Goal: Obtain resource: Download file/media

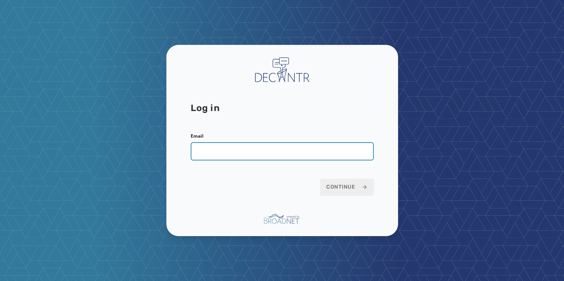
click at [229, 152] on input "Email" at bounding box center [282, 151] width 183 height 18
type input "**********"
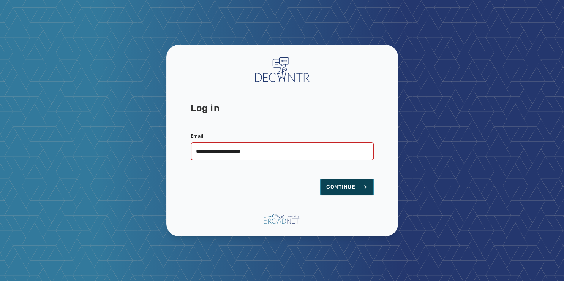
click at [339, 191] on button "Continue" at bounding box center [347, 186] width 54 height 17
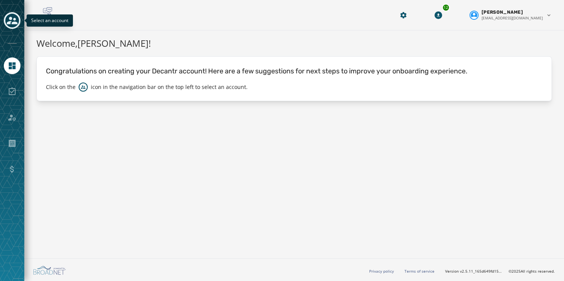
click at [16, 22] on icon "Toggle account select drawer" at bounding box center [12, 21] width 11 height 8
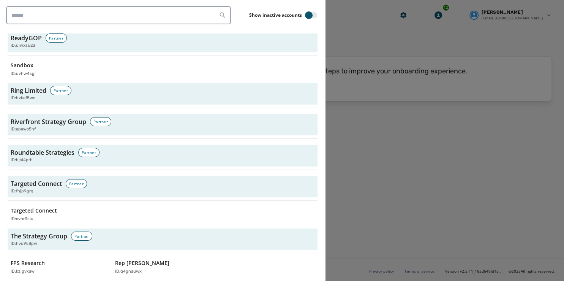
scroll to position [2536, 0]
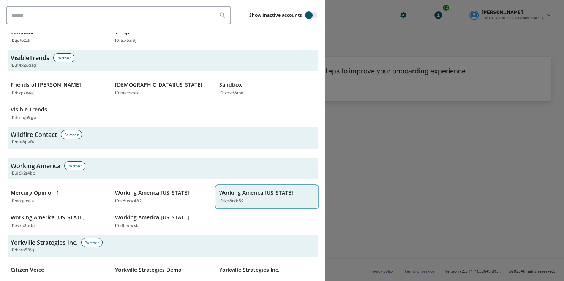
click at [223, 198] on p "ID: kn8rxh59" at bounding box center [231, 201] width 25 height 6
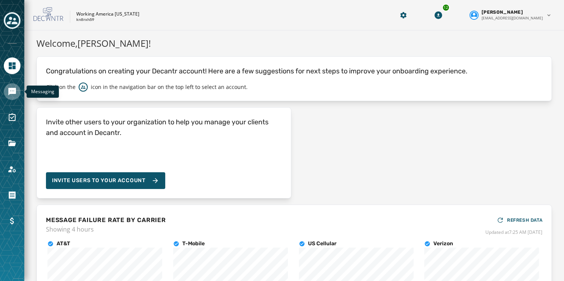
click at [10, 92] on icon "Navigate to Messaging" at bounding box center [12, 92] width 8 height 8
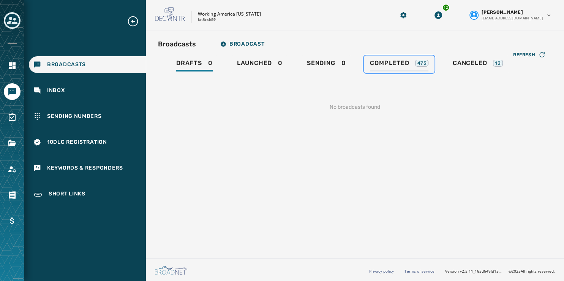
click at [400, 62] on span "Completed" at bounding box center [389, 63] width 39 height 8
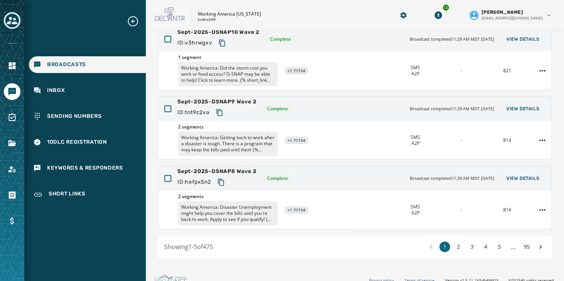
scroll to position [226, 0]
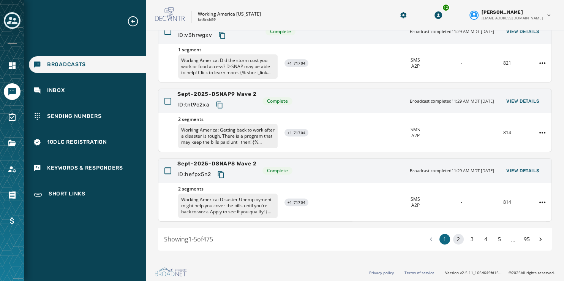
click at [455, 239] on button "2" at bounding box center [458, 239] width 11 height 11
click at [472, 237] on div "1 2 3 4 5 ... 95" at bounding box center [486, 239] width 120 height 11
click at [480, 237] on button "4" at bounding box center [485, 239] width 11 height 11
click at [497, 238] on button "5" at bounding box center [499, 239] width 11 height 11
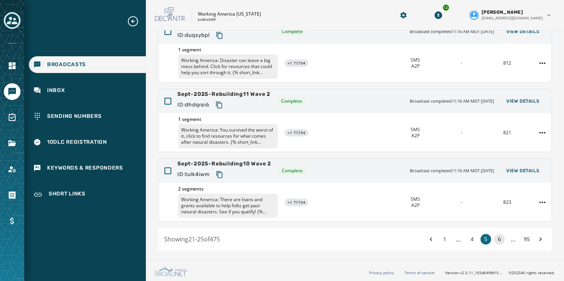
click at [494, 238] on button "6" at bounding box center [499, 239] width 11 height 11
click at [494, 238] on button "7" at bounding box center [499, 239] width 11 height 11
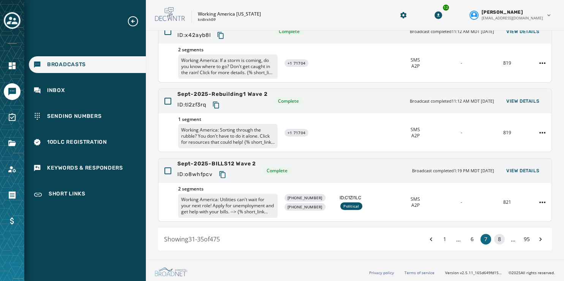
click at [495, 235] on button "8" at bounding box center [499, 239] width 11 height 11
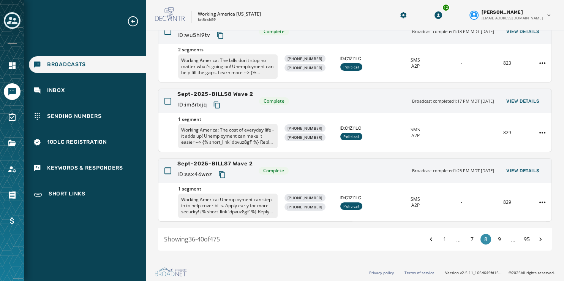
click at [495, 235] on button "9" at bounding box center [499, 239] width 11 height 11
click at [496, 241] on button "10" at bounding box center [499, 239] width 11 height 11
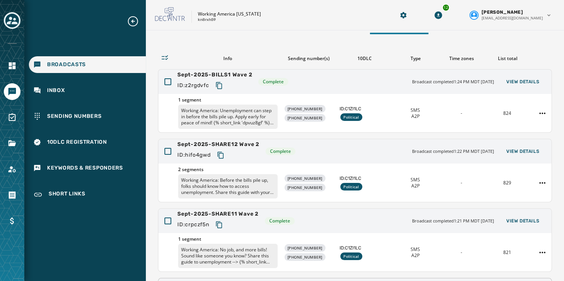
scroll to position [14, 0]
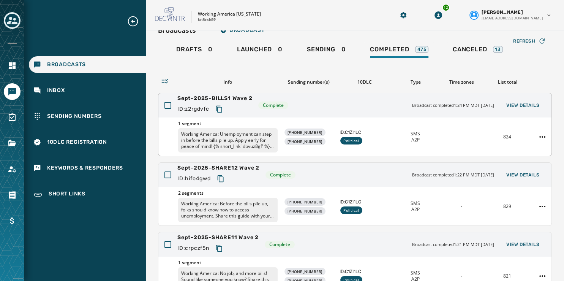
click at [228, 97] on span "Sept-2025-BILLS1 Wave 2" at bounding box center [214, 99] width 75 height 8
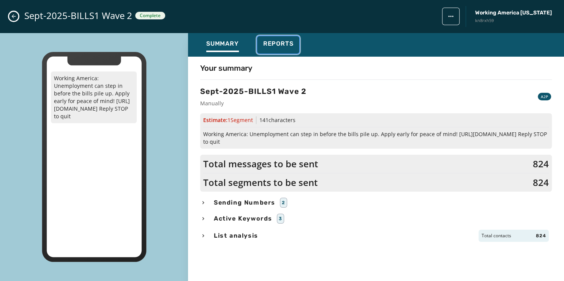
click at [288, 43] on span "Reports" at bounding box center [278, 44] width 30 height 8
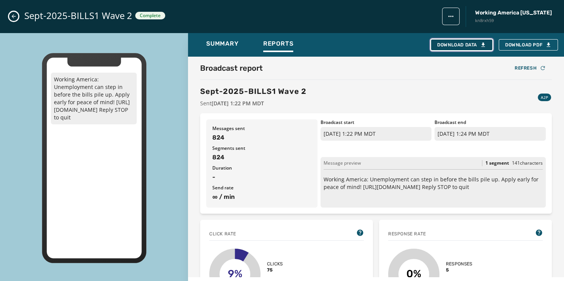
click at [459, 43] on div "Download Data" at bounding box center [461, 45] width 49 height 6
click at [13, 13] on button "Close admin drawer" at bounding box center [13, 16] width 9 height 9
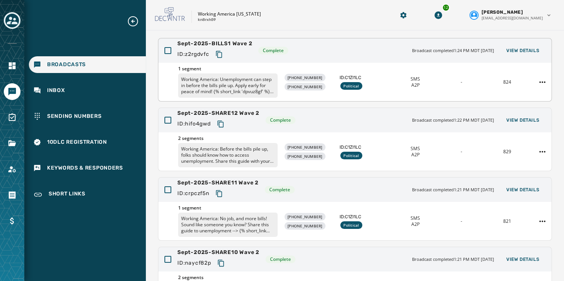
scroll to position [226, 0]
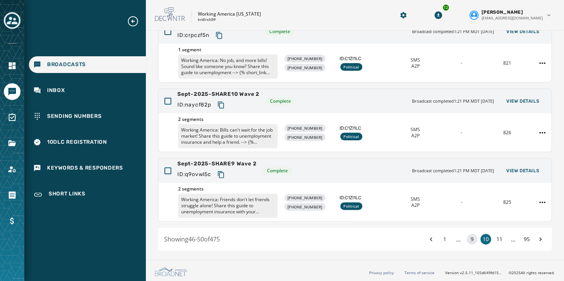
click at [467, 237] on button "9" at bounding box center [472, 239] width 11 height 11
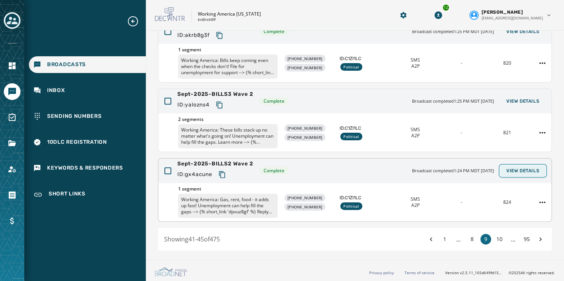
click at [509, 167] on span "View Details" at bounding box center [522, 170] width 33 height 6
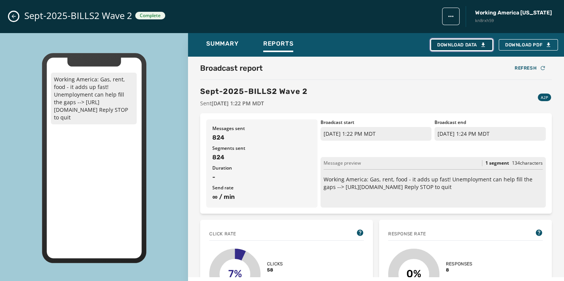
click at [452, 42] on div "Download Data" at bounding box center [461, 45] width 49 height 6
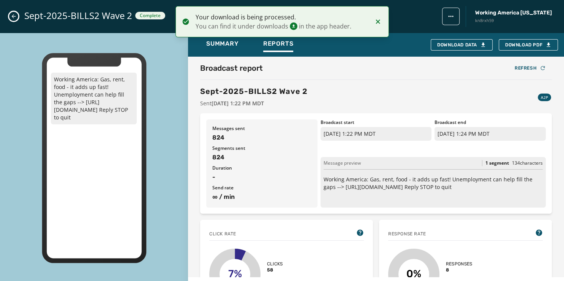
click at [16, 17] on icon "Close admin drawer" at bounding box center [14, 16] width 6 height 6
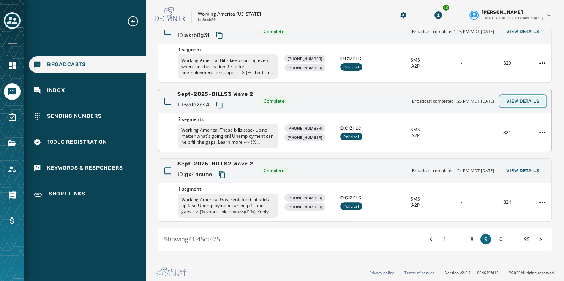
click at [506, 98] on span "View Details" at bounding box center [522, 101] width 33 height 6
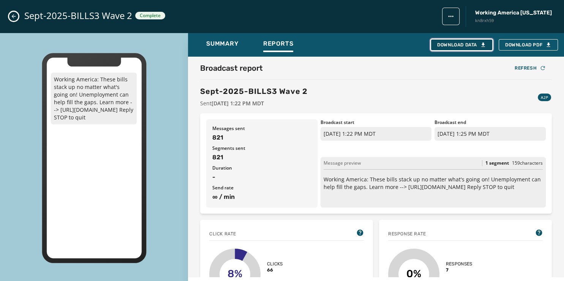
click at [455, 43] on div "Download Data" at bounding box center [461, 45] width 49 height 6
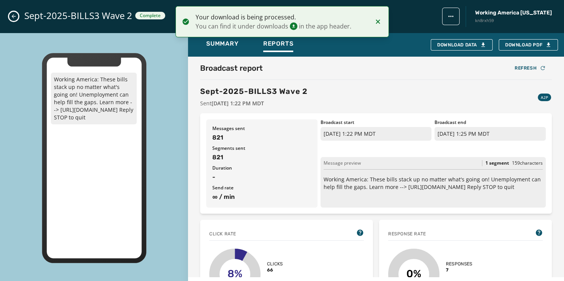
click at [15, 17] on icon "Close admin drawer" at bounding box center [14, 16] width 6 height 6
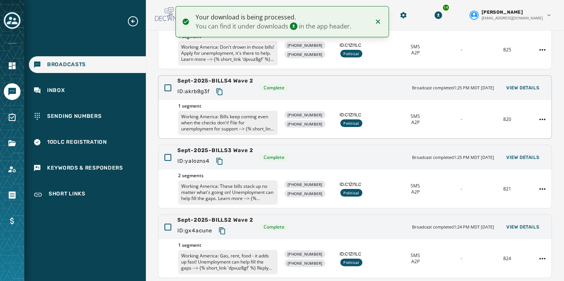
scroll to position [170, 0]
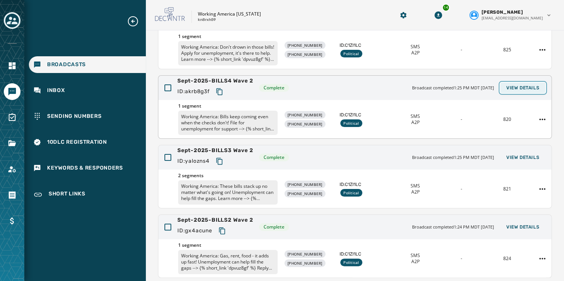
click at [507, 84] on button "View Details" at bounding box center [522, 87] width 45 height 11
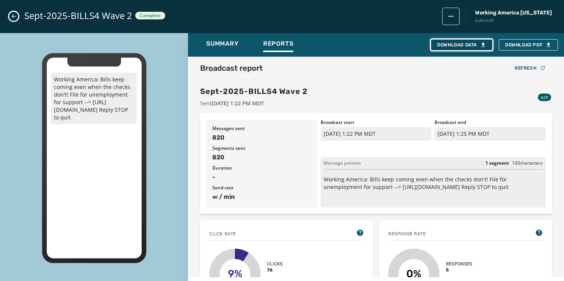
click at [446, 44] on div "Download Data" at bounding box center [461, 45] width 49 height 6
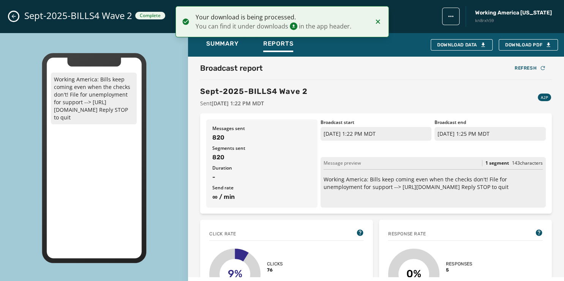
click at [12, 15] on icon "Close admin drawer" at bounding box center [14, 16] width 6 height 6
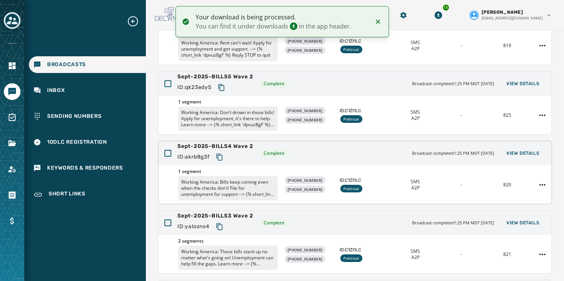
scroll to position [105, 0]
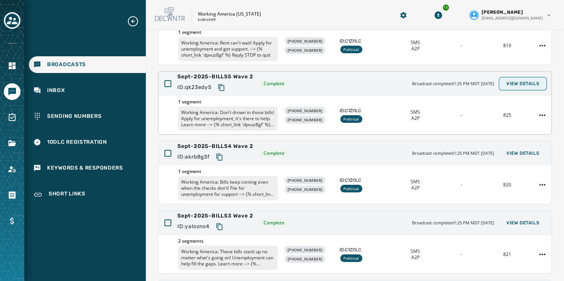
click at [509, 80] on button "View Details" at bounding box center [522, 83] width 45 height 11
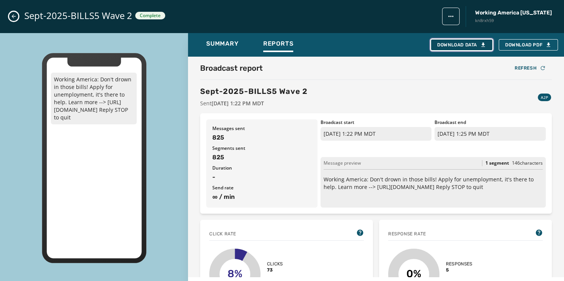
click at [470, 46] on div "Download Data" at bounding box center [461, 45] width 49 height 6
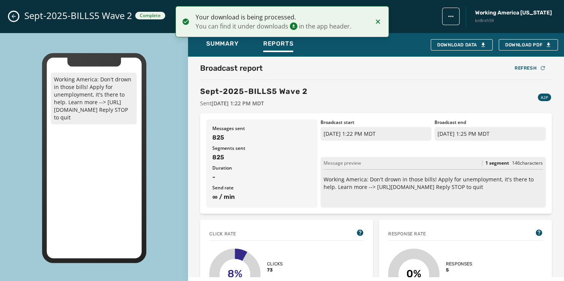
click at [9, 16] on div "Sept-2025-BILLS5 Wave 2 Complete Working America Ohio kn8rxh59" at bounding box center [282, 16] width 564 height 33
click at [12, 16] on icon "Close admin drawer" at bounding box center [14, 16] width 4 height 4
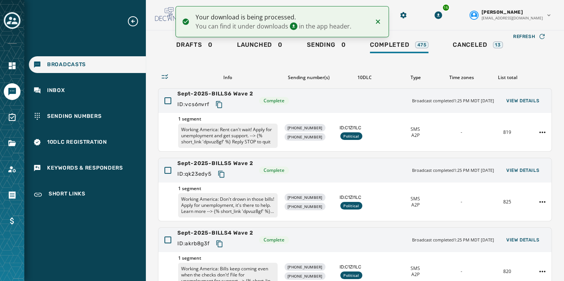
scroll to position [18, 0]
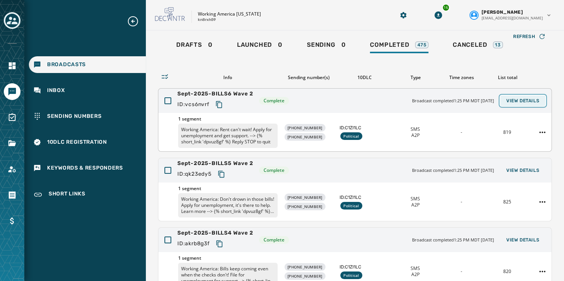
click at [508, 99] on span "View Details" at bounding box center [522, 101] width 33 height 6
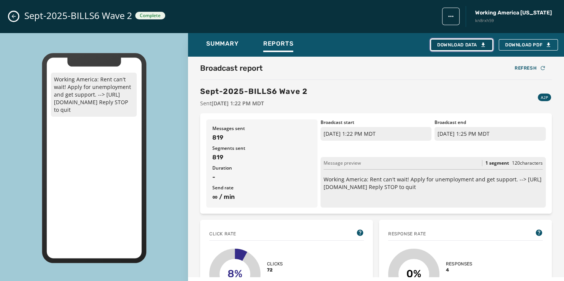
click at [448, 44] on div "Download Data" at bounding box center [461, 45] width 49 height 6
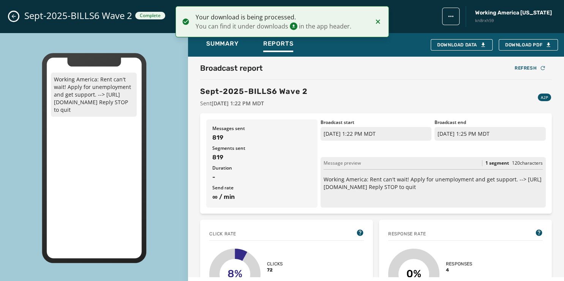
click at [13, 16] on icon "Close admin drawer" at bounding box center [14, 16] width 6 height 6
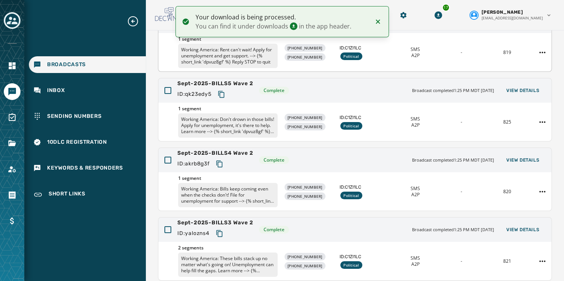
scroll to position [226, 0]
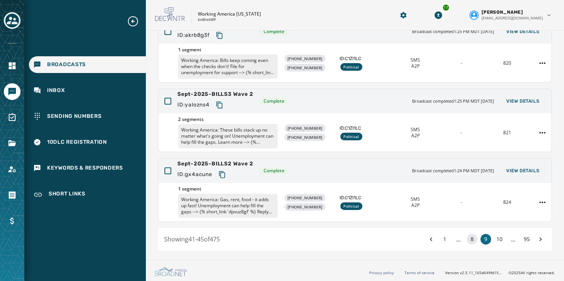
click at [467, 236] on button "8" at bounding box center [472, 239] width 11 height 11
click at [512, 169] on span "View Details" at bounding box center [522, 170] width 33 height 6
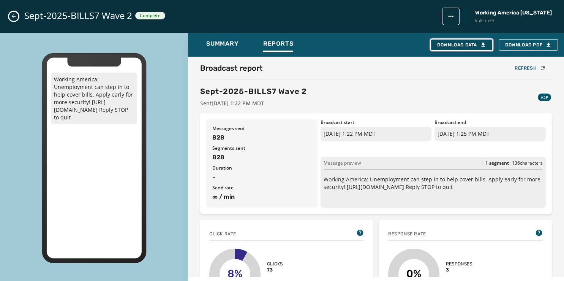
click at [452, 45] on div "Download Data" at bounding box center [461, 45] width 49 height 6
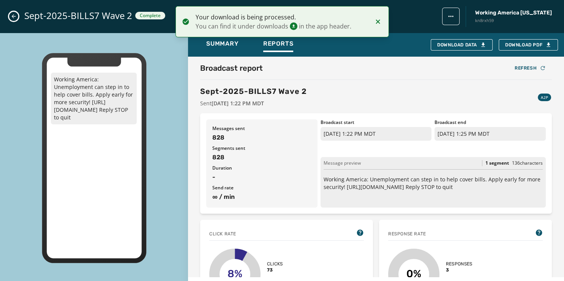
click at [13, 14] on icon "Close admin drawer" at bounding box center [14, 16] width 6 height 6
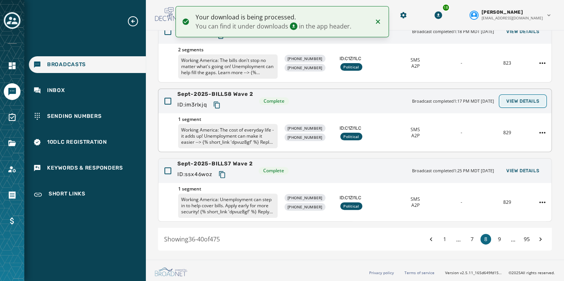
click at [514, 100] on span "View Details" at bounding box center [522, 101] width 33 height 6
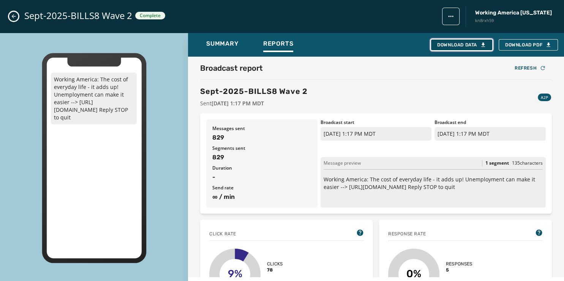
click at [461, 44] on div "Download Data" at bounding box center [461, 45] width 49 height 6
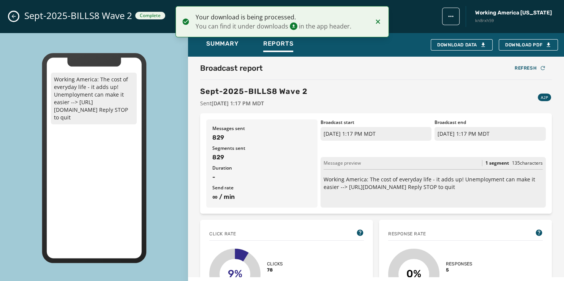
click at [13, 15] on icon "Close admin drawer" at bounding box center [14, 16] width 6 height 6
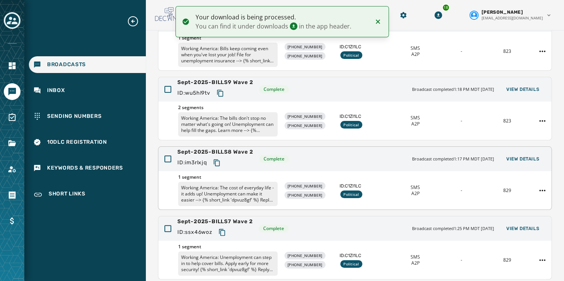
scroll to position [168, 0]
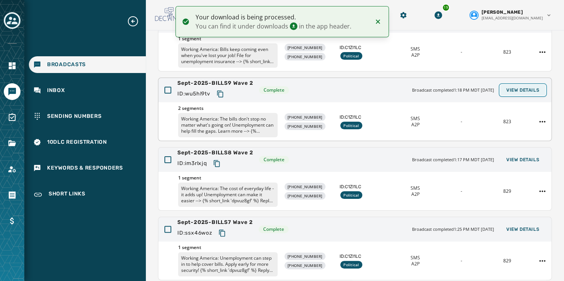
click at [516, 87] on span "View Details" at bounding box center [522, 90] width 33 height 6
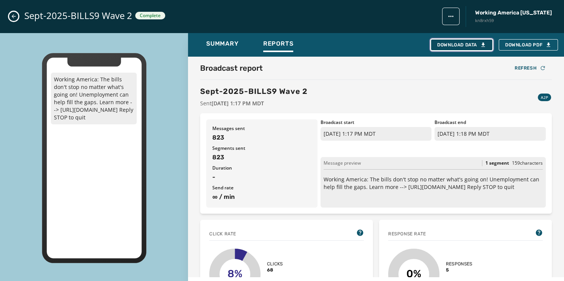
click at [452, 45] on div "Download Data" at bounding box center [461, 45] width 49 height 6
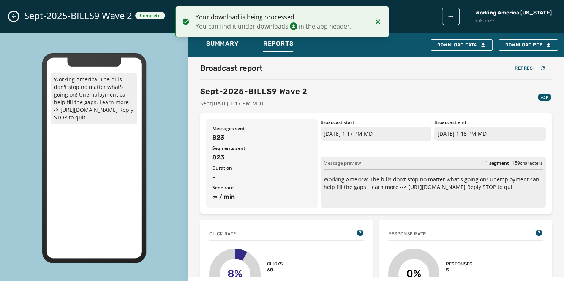
click at [13, 13] on button "Close admin drawer" at bounding box center [13, 16] width 9 height 9
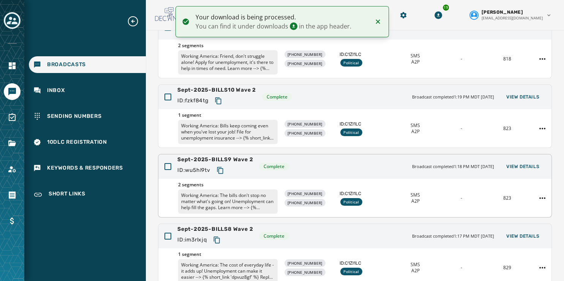
scroll to position [79, 0]
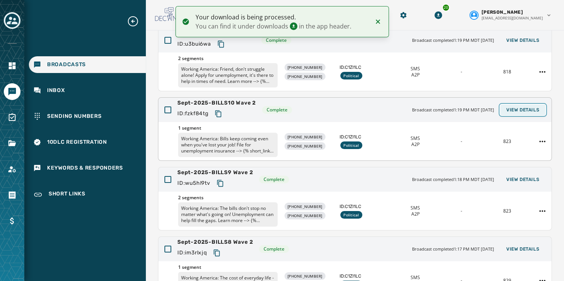
click at [519, 108] on span "View Details" at bounding box center [522, 110] width 33 height 6
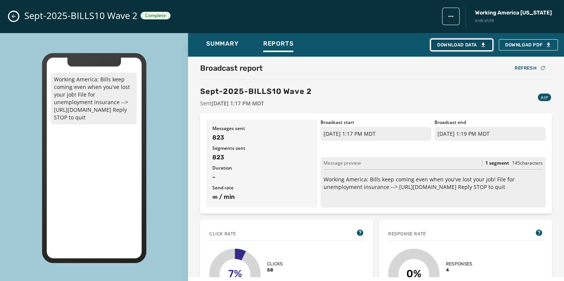
click at [465, 45] on div "Download Data" at bounding box center [461, 45] width 49 height 6
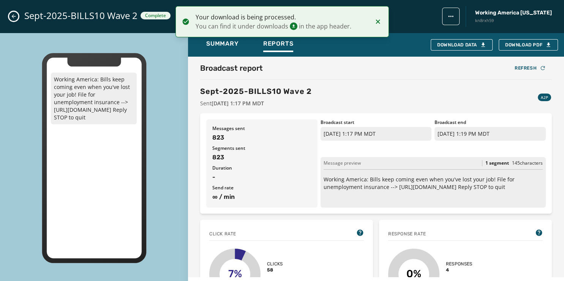
click at [13, 16] on icon "Close admin drawer" at bounding box center [14, 16] width 6 height 6
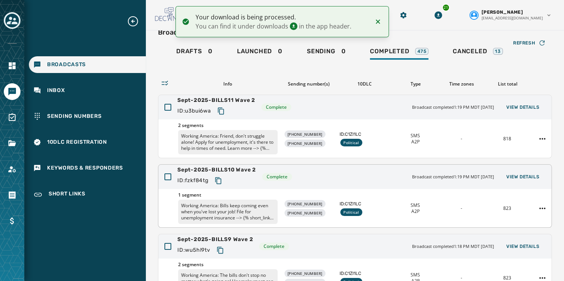
scroll to position [9, 0]
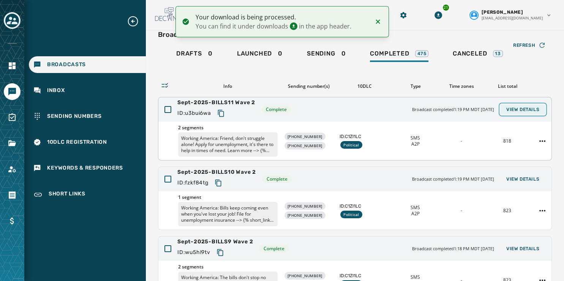
click at [521, 107] on span "View Details" at bounding box center [522, 109] width 33 height 6
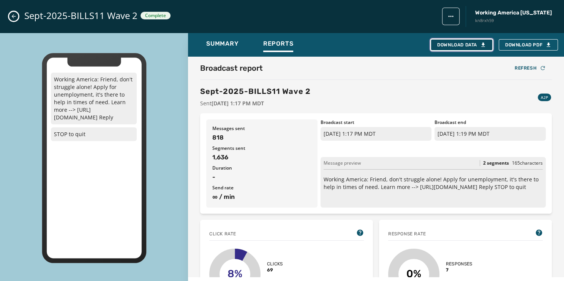
click at [448, 47] on div "Download Data" at bounding box center [461, 45] width 49 height 6
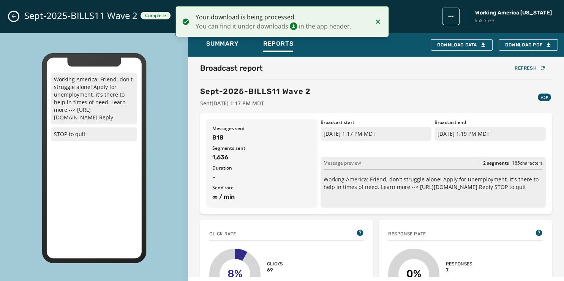
click at [13, 14] on icon "Close admin drawer" at bounding box center [14, 16] width 6 height 6
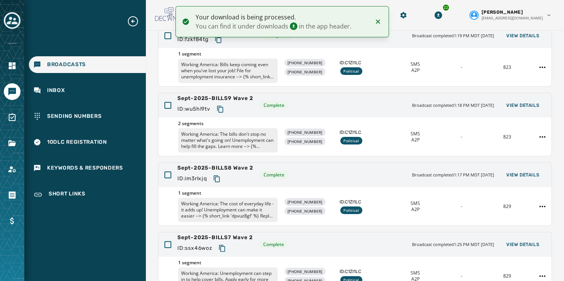
scroll to position [226, 0]
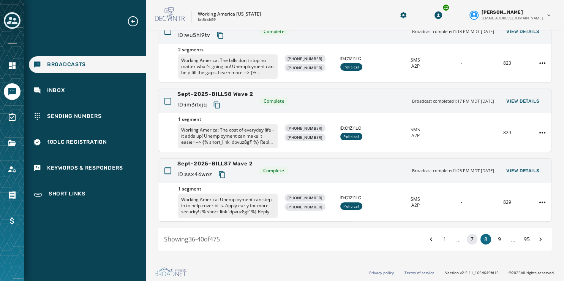
click at [467, 236] on button "7" at bounding box center [472, 239] width 11 height 11
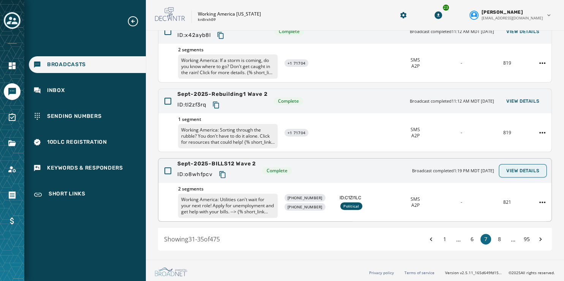
click at [508, 168] on span "View Details" at bounding box center [522, 170] width 33 height 6
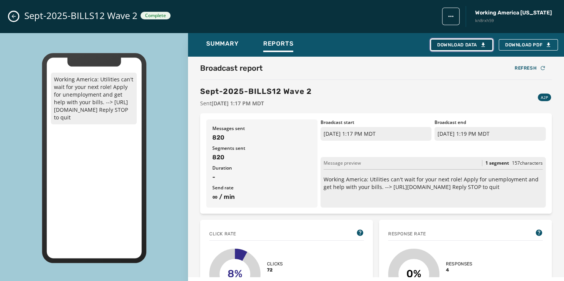
click at [464, 45] on div "Download Data" at bounding box center [461, 45] width 49 height 6
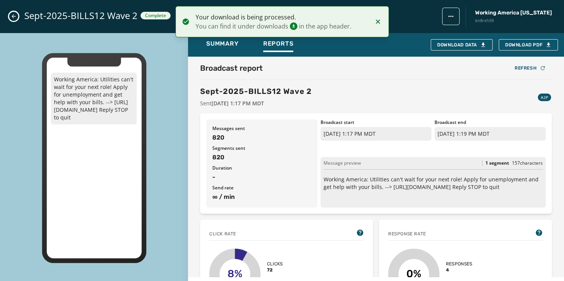
click at [10, 15] on button "Close admin drawer" at bounding box center [13, 16] width 9 height 9
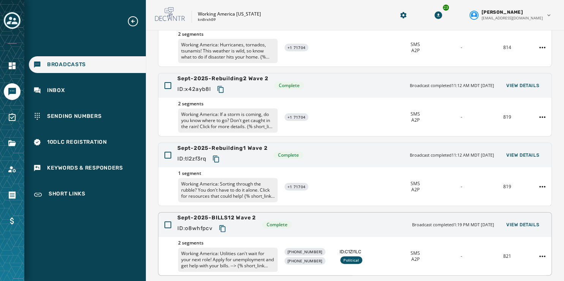
scroll to position [169, 0]
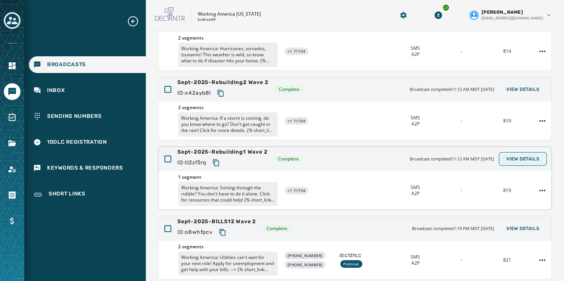
click at [517, 156] on span "View Details" at bounding box center [522, 159] width 33 height 6
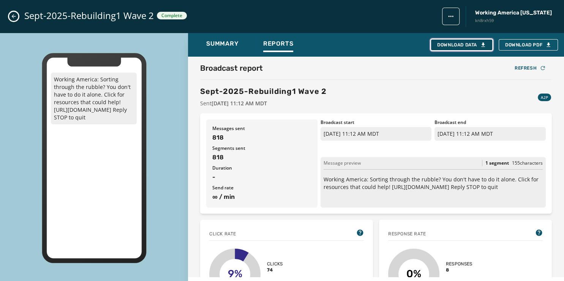
click at [449, 41] on button "Download Data" at bounding box center [462, 44] width 62 height 11
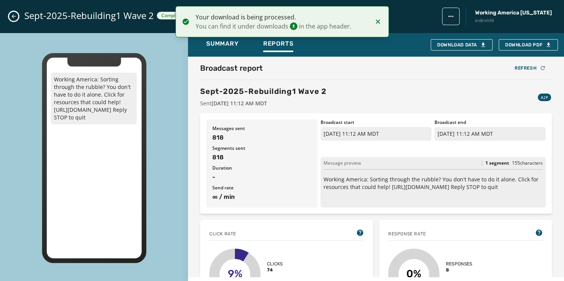
click at [13, 16] on icon "Close admin drawer" at bounding box center [14, 16] width 4 height 4
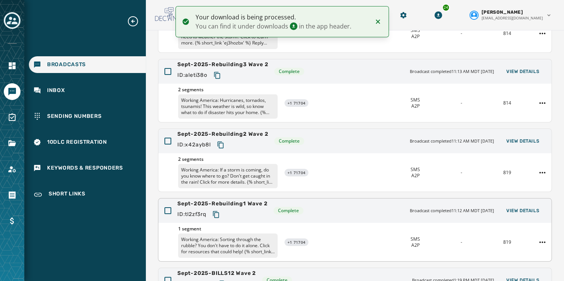
scroll to position [99, 0]
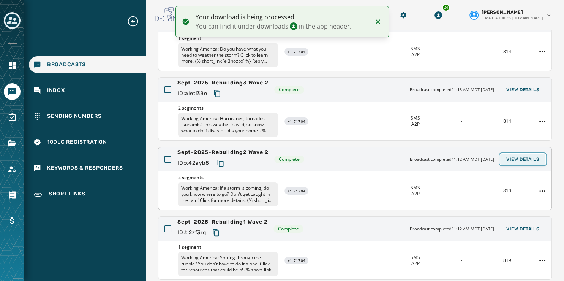
click at [511, 161] on span "View Details" at bounding box center [522, 159] width 33 height 6
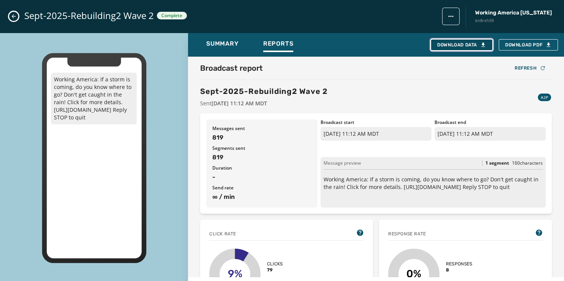
click at [448, 44] on div "Download Data" at bounding box center [461, 45] width 49 height 6
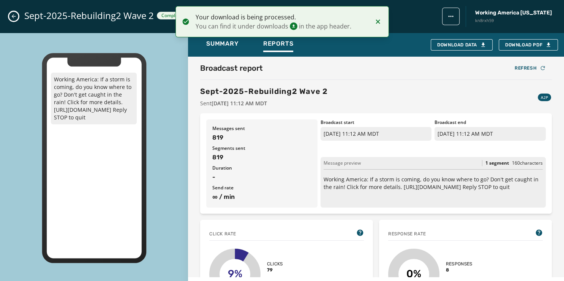
click at [14, 16] on icon "Close admin drawer" at bounding box center [14, 16] width 6 height 6
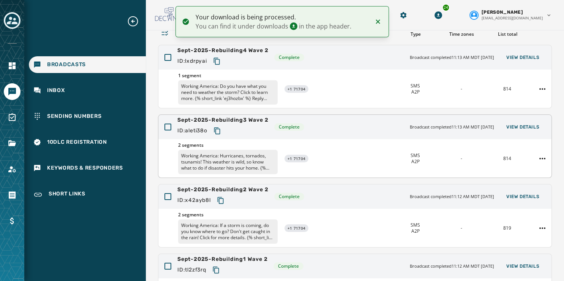
scroll to position [61, 0]
click at [519, 127] on span "View Details" at bounding box center [522, 127] width 33 height 6
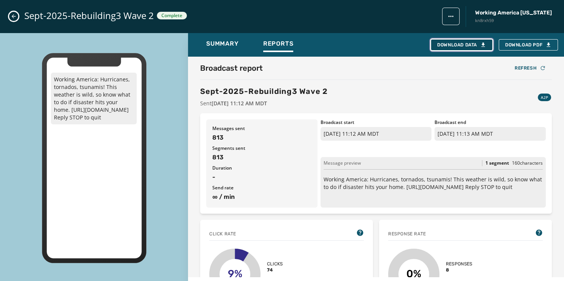
click at [447, 47] on div "Download Data" at bounding box center [461, 45] width 49 height 6
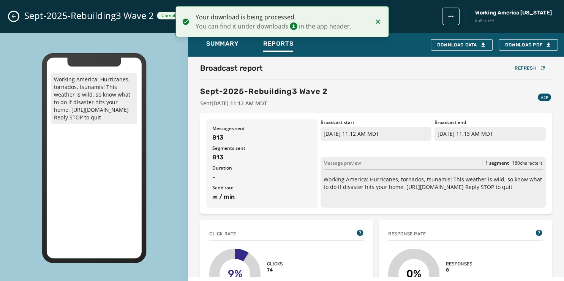
click at [13, 16] on icon "Close admin drawer" at bounding box center [14, 16] width 4 height 4
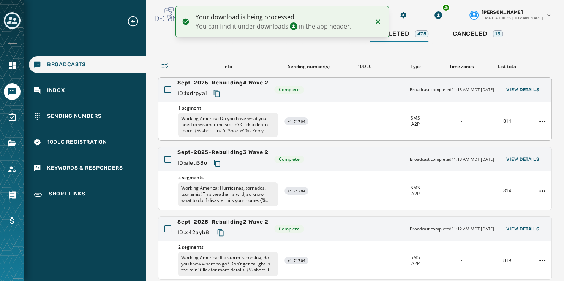
scroll to position [27, 0]
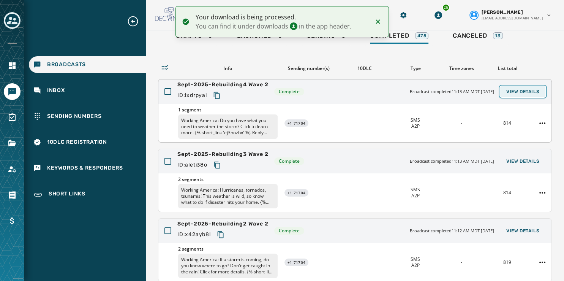
click at [507, 92] on span "View Details" at bounding box center [522, 91] width 33 height 6
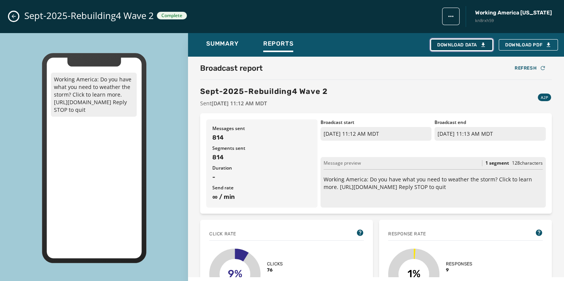
click at [442, 46] on div "Download Data" at bounding box center [461, 45] width 49 height 6
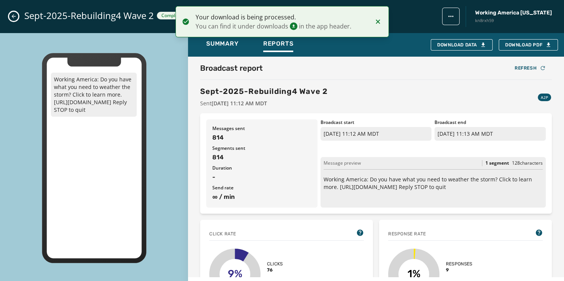
click at [11, 17] on button "Close admin drawer" at bounding box center [13, 16] width 9 height 9
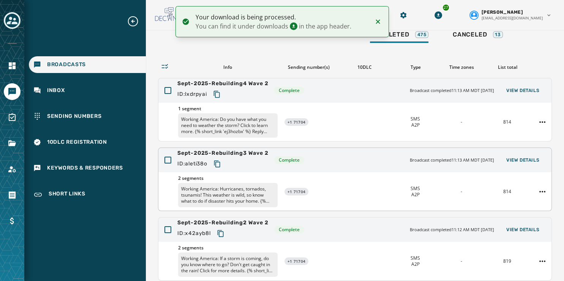
scroll to position [226, 0]
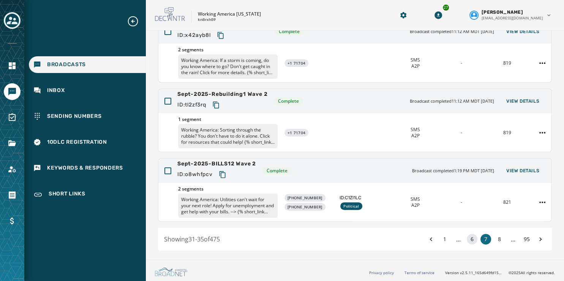
click at [467, 240] on button "6" at bounding box center [472, 239] width 11 height 11
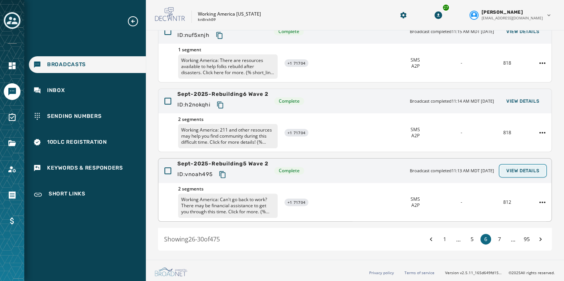
click at [516, 168] on span "View Details" at bounding box center [522, 170] width 33 height 6
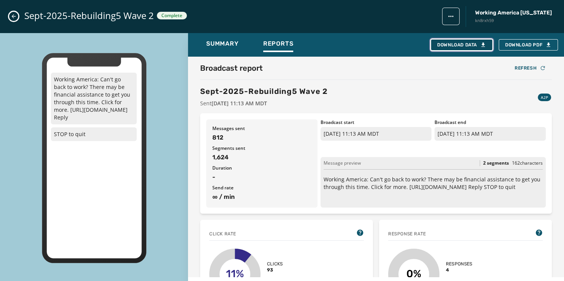
click at [463, 40] on button "Download Data" at bounding box center [462, 44] width 62 height 11
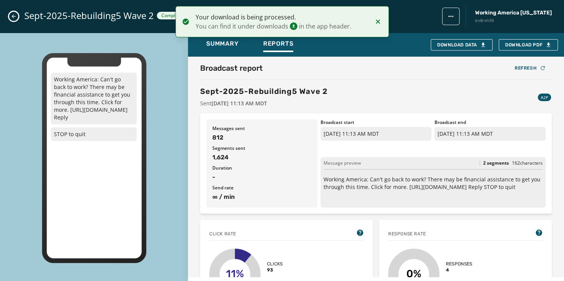
click at [10, 17] on button "Close admin drawer" at bounding box center [13, 16] width 9 height 9
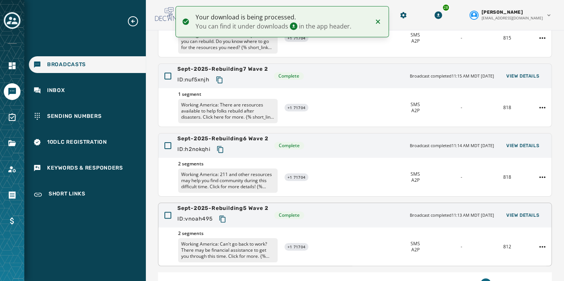
scroll to position [182, 0]
click at [515, 144] on span "View Details" at bounding box center [522, 146] width 33 height 6
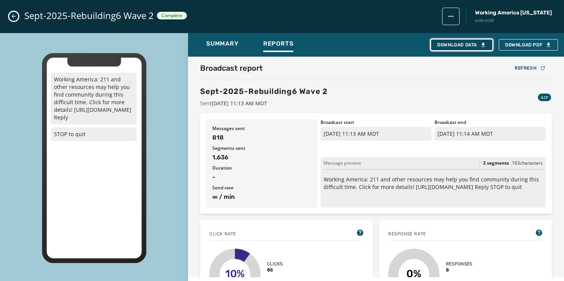
click at [464, 44] on div "Download Data" at bounding box center [461, 45] width 49 height 6
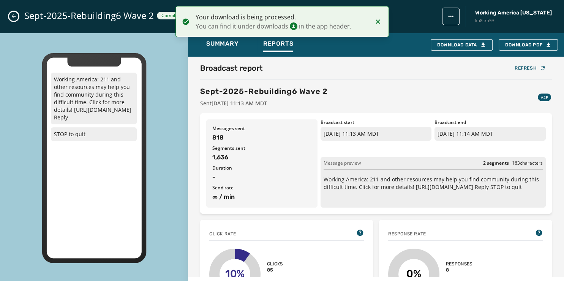
click at [16, 17] on icon "Close admin drawer" at bounding box center [14, 16] width 6 height 6
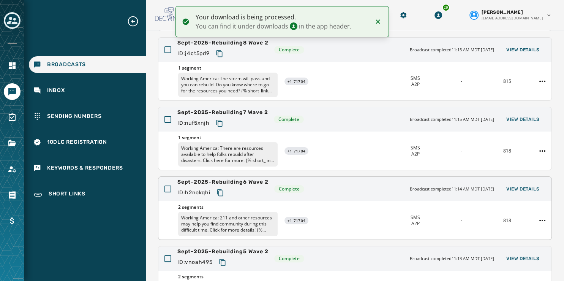
scroll to position [137, 0]
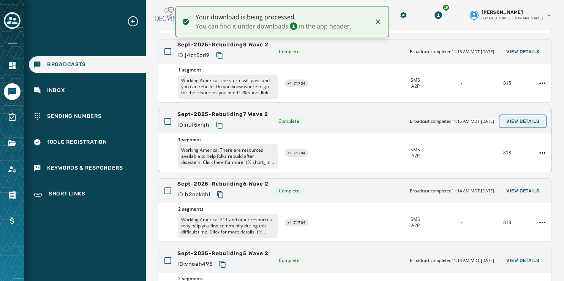
click at [523, 121] on span "View Details" at bounding box center [522, 121] width 33 height 6
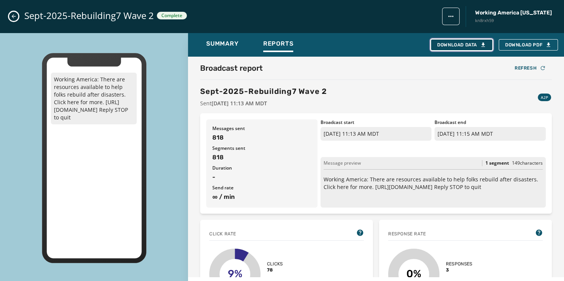
click at [450, 45] on div "Download Data" at bounding box center [461, 45] width 49 height 6
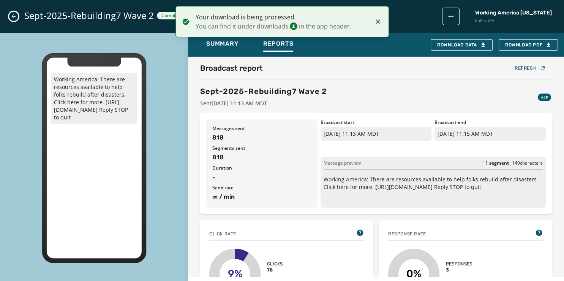
click at [13, 16] on icon "Close admin drawer" at bounding box center [14, 16] width 6 height 6
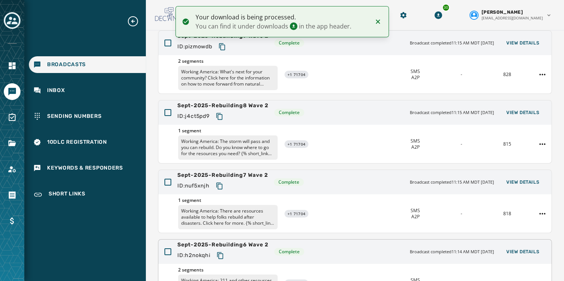
scroll to position [75, 0]
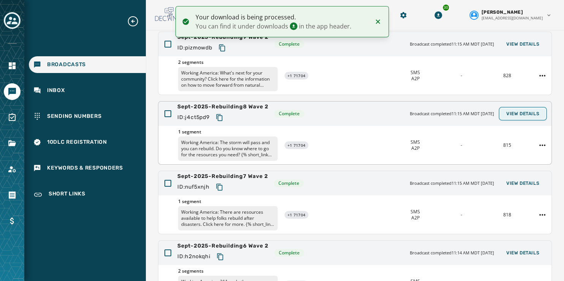
click at [521, 113] on span "View Details" at bounding box center [522, 114] width 33 height 6
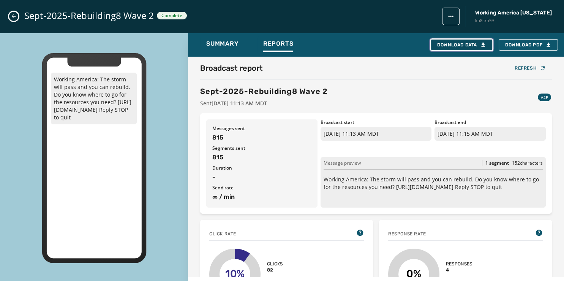
click at [450, 42] on div "Download Data" at bounding box center [461, 45] width 49 height 6
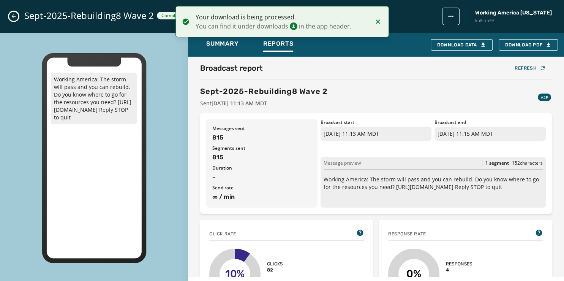
click at [17, 15] on button "Close admin drawer" at bounding box center [13, 16] width 9 height 9
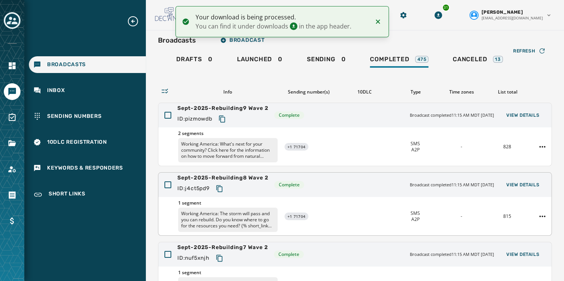
scroll to position [1, 0]
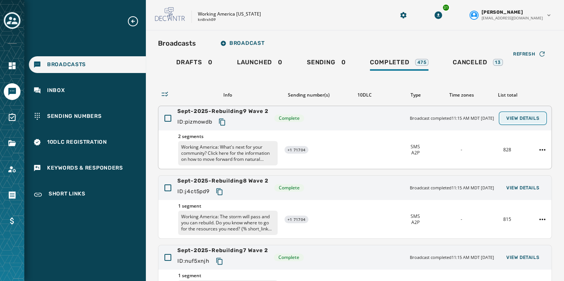
click at [521, 117] on span "View Details" at bounding box center [522, 118] width 33 height 6
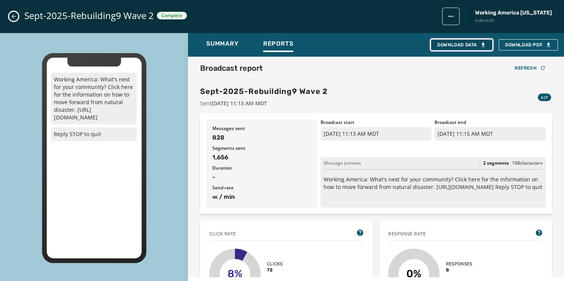
click at [473, 44] on div "Download Data" at bounding box center [461, 45] width 49 height 6
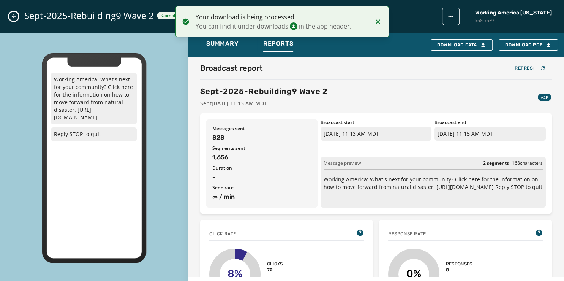
click at [16, 17] on icon "Close admin drawer" at bounding box center [14, 16] width 6 height 6
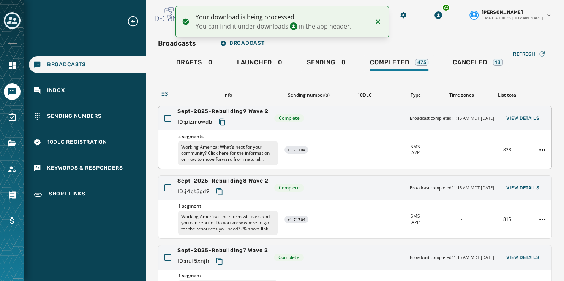
scroll to position [226, 0]
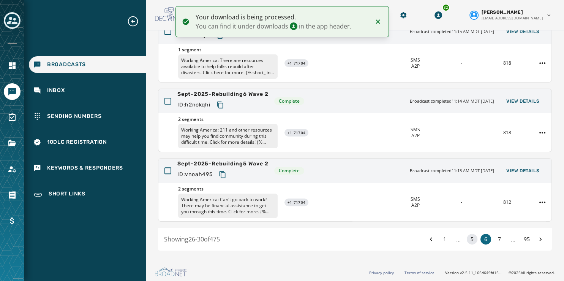
click at [467, 239] on button "5" at bounding box center [472, 239] width 11 height 11
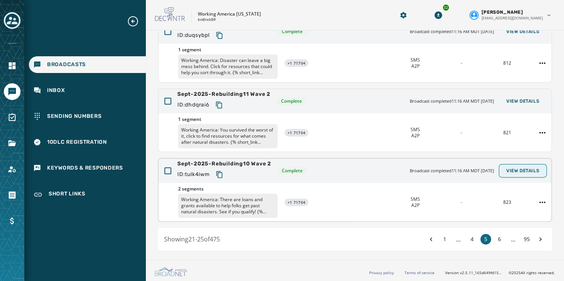
click at [514, 168] on span "View Details" at bounding box center [522, 170] width 33 height 6
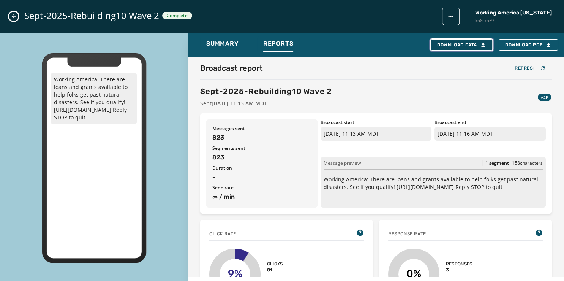
click at [467, 45] on div "Download Data" at bounding box center [461, 45] width 49 height 6
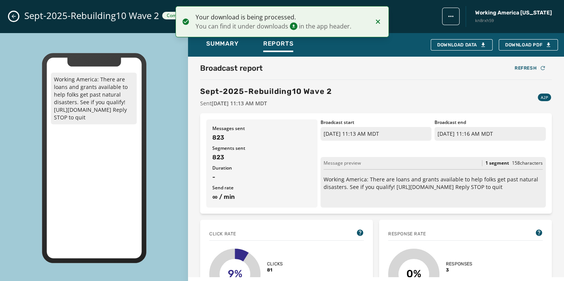
click at [10, 18] on button "Close admin drawer" at bounding box center [13, 16] width 9 height 9
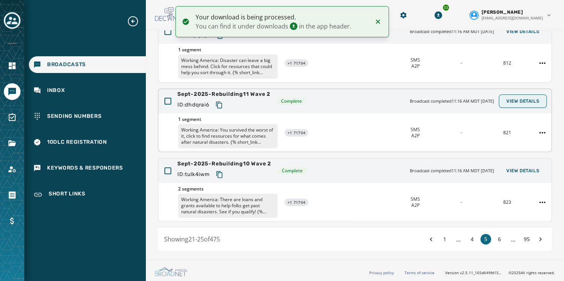
click at [517, 101] on span "View Details" at bounding box center [522, 101] width 33 height 6
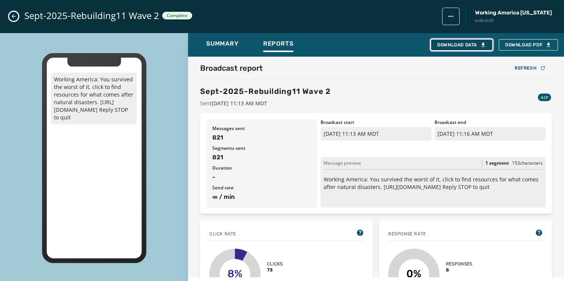
click at [451, 46] on div "Download Data" at bounding box center [461, 45] width 49 height 6
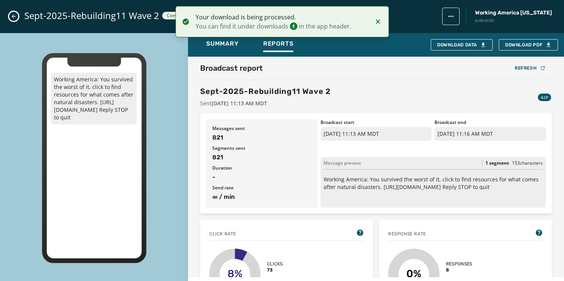
click at [17, 13] on button "Close admin drawer" at bounding box center [13, 16] width 9 height 9
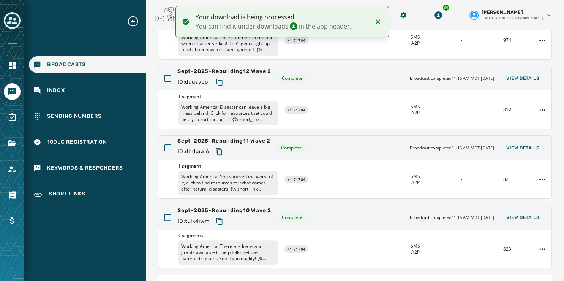
scroll to position [174, 0]
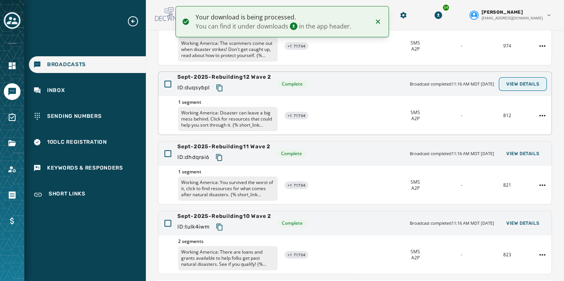
click at [523, 79] on button "View Details" at bounding box center [522, 84] width 45 height 11
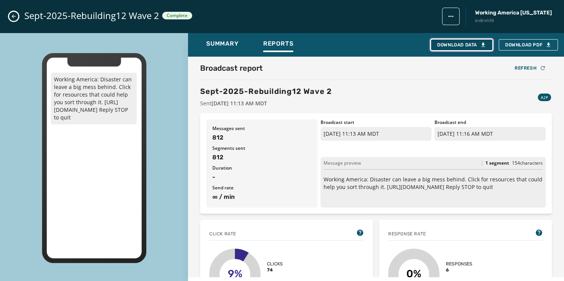
click at [457, 43] on div "Download Data" at bounding box center [461, 45] width 49 height 6
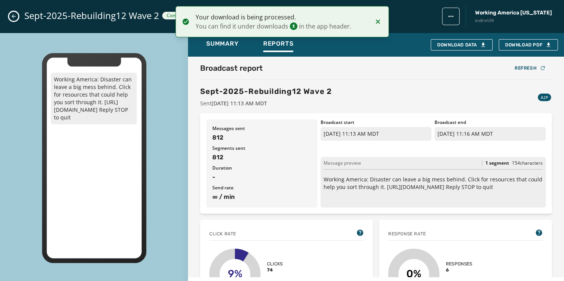
click at [13, 18] on icon "Close admin drawer" at bounding box center [14, 16] width 6 height 6
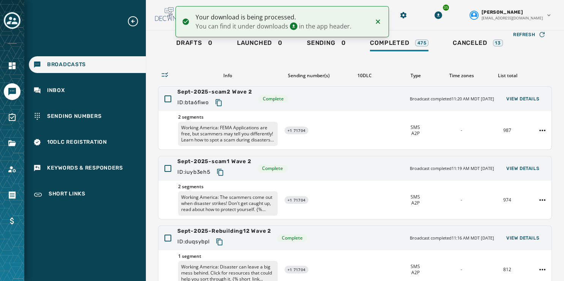
scroll to position [20, 0]
click at [442, 14] on icon "Download Menu" at bounding box center [438, 15] width 8 height 8
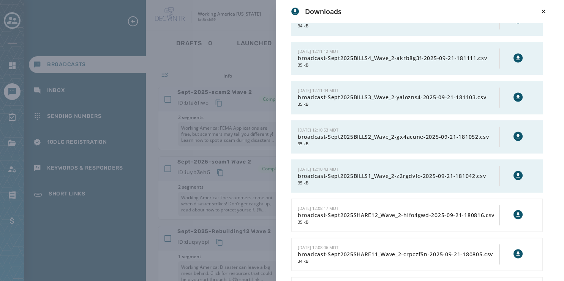
scroll to position [1300, 0]
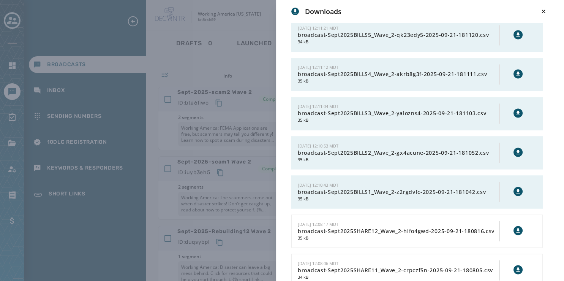
click at [515, 188] on icon at bounding box center [518, 191] width 6 height 6
click at [515, 149] on icon at bounding box center [518, 152] width 6 height 6
click at [515, 110] on icon at bounding box center [518, 113] width 6 height 6
click at [513, 69] on button at bounding box center [517, 73] width 9 height 9
click at [514, 33] on button at bounding box center [517, 34] width 9 height 9
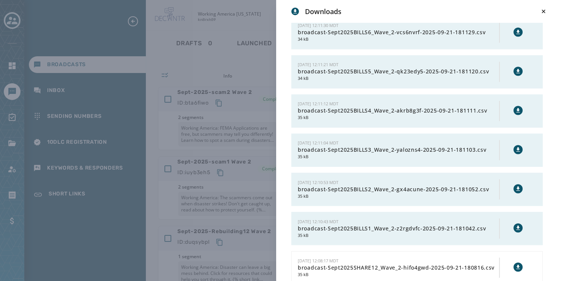
scroll to position [1263, 0]
click at [515, 29] on icon at bounding box center [518, 32] width 6 height 6
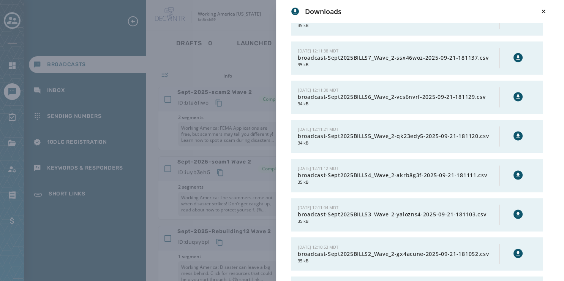
scroll to position [1198, 0]
click at [515, 55] on icon at bounding box center [518, 58] width 6 height 6
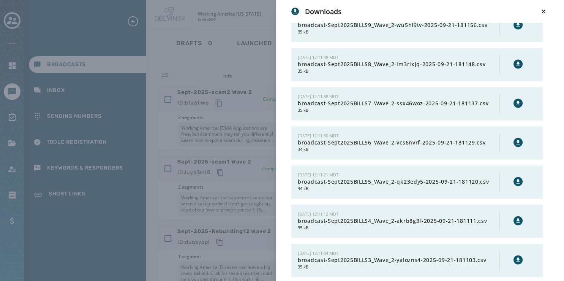
scroll to position [1153, 0]
click at [516, 60] on button at bounding box center [517, 64] width 9 height 9
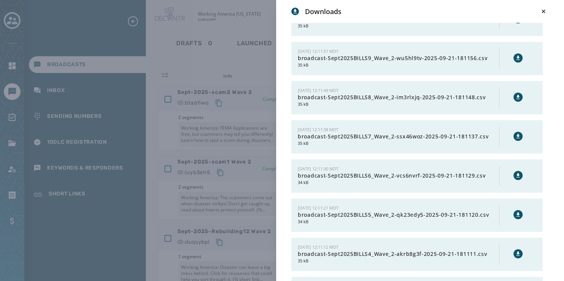
scroll to position [1116, 0]
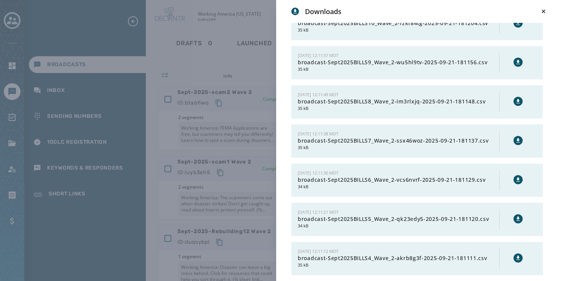
click at [516, 60] on icon at bounding box center [517, 62] width 3 height 4
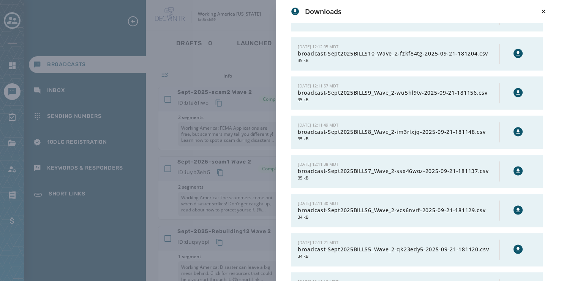
scroll to position [1072, 0]
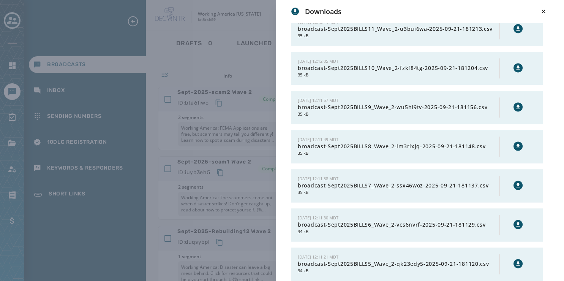
click at [516, 65] on icon at bounding box center [517, 67] width 3 height 4
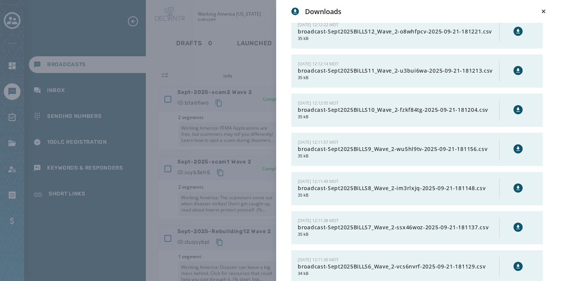
scroll to position [1021, 0]
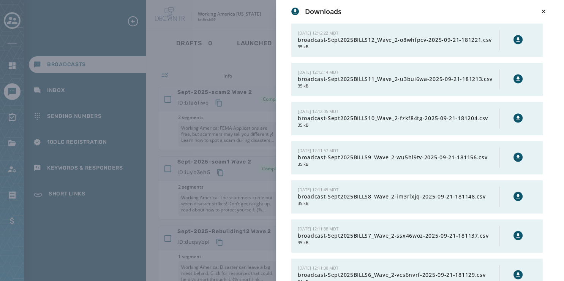
click at [515, 76] on icon at bounding box center [518, 79] width 6 height 6
click at [516, 37] on icon at bounding box center [517, 39] width 3 height 4
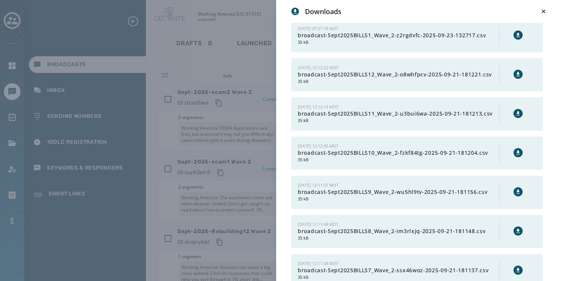
scroll to position [966, 0]
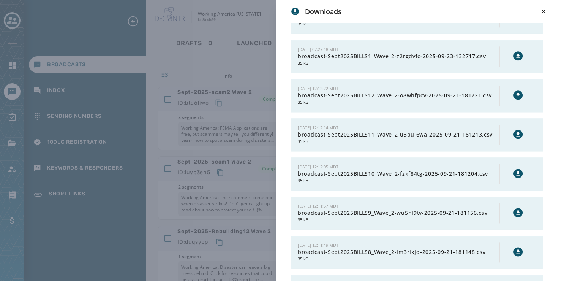
click at [515, 53] on icon at bounding box center [518, 56] width 6 height 6
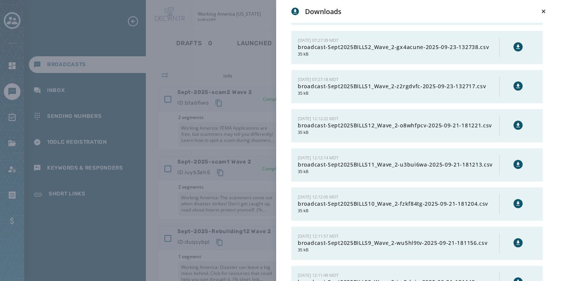
scroll to position [934, 0]
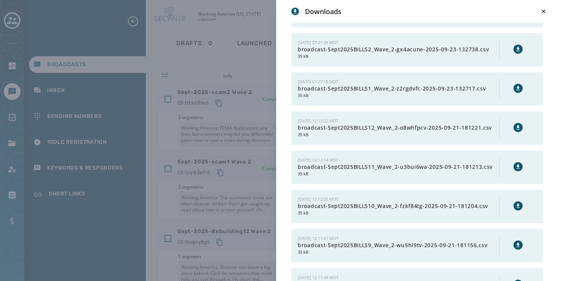
click at [513, 44] on button at bounding box center [517, 48] width 9 height 9
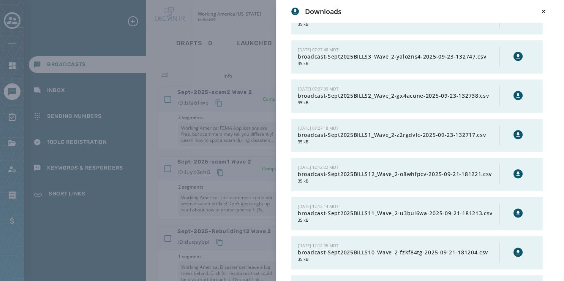
scroll to position [880, 0]
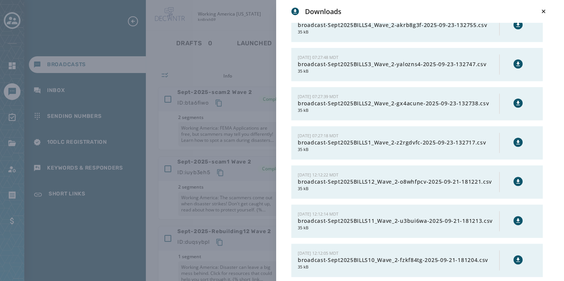
click at [516, 62] on icon at bounding box center [517, 64] width 3 height 4
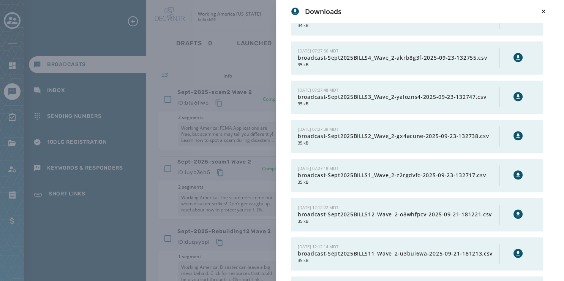
scroll to position [846, 0]
click at [515, 55] on icon at bounding box center [518, 58] width 6 height 6
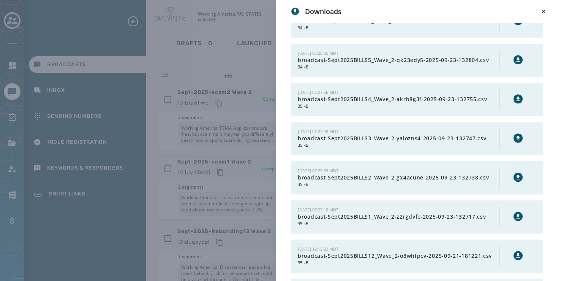
scroll to position [804, 0]
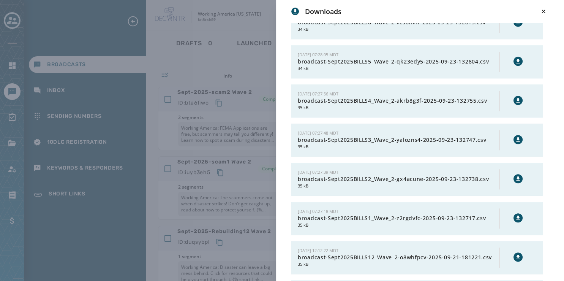
click at [515, 58] on icon at bounding box center [518, 61] width 6 height 6
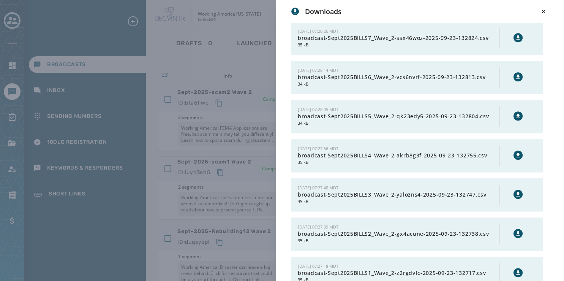
scroll to position [749, 0]
click at [515, 74] on icon at bounding box center [518, 77] width 6 height 6
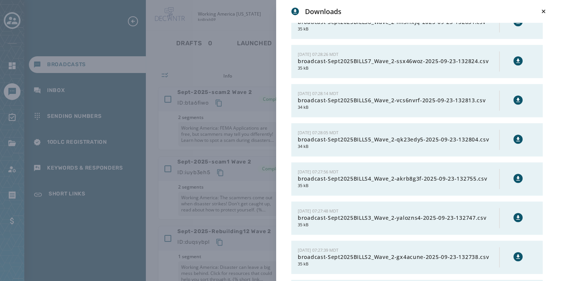
scroll to position [726, 0]
click at [515, 60] on icon at bounding box center [518, 61] width 6 height 6
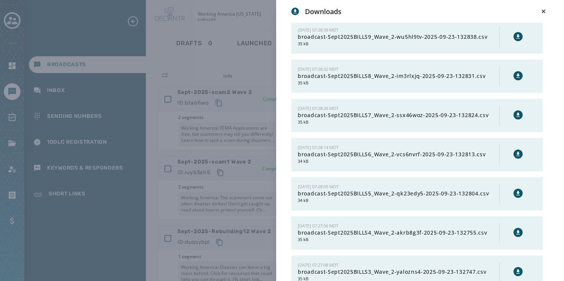
scroll to position [672, 0]
click at [515, 73] on icon at bounding box center [518, 76] width 6 height 6
click at [513, 38] on button at bounding box center [517, 37] width 9 height 9
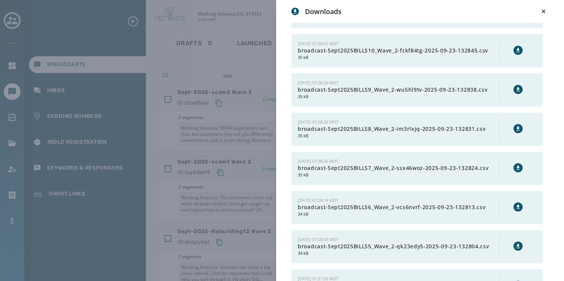
scroll to position [617, 0]
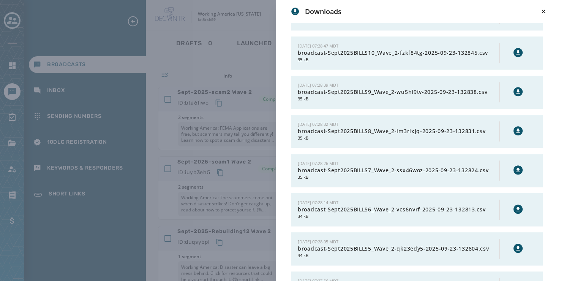
click at [515, 50] on icon at bounding box center [518, 52] width 6 height 6
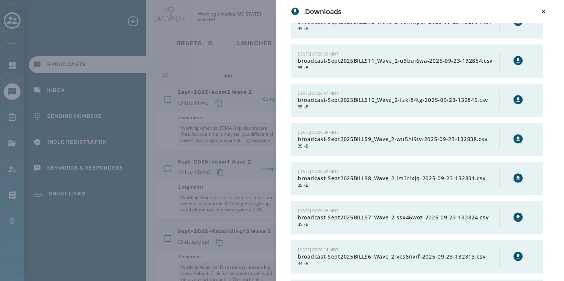
scroll to position [567, 0]
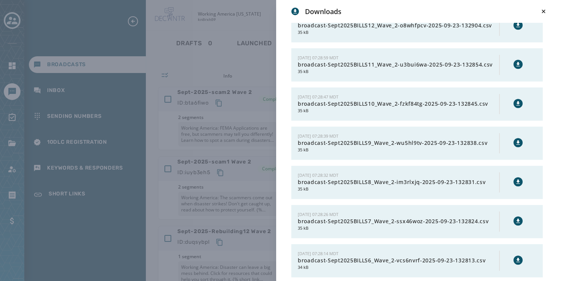
click at [515, 63] on icon at bounding box center [518, 64] width 6 height 6
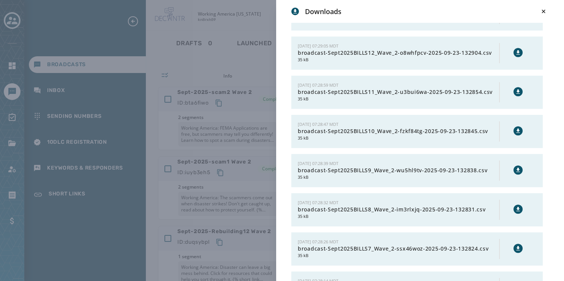
scroll to position [539, 0]
click at [515, 50] on icon at bounding box center [518, 53] width 6 height 6
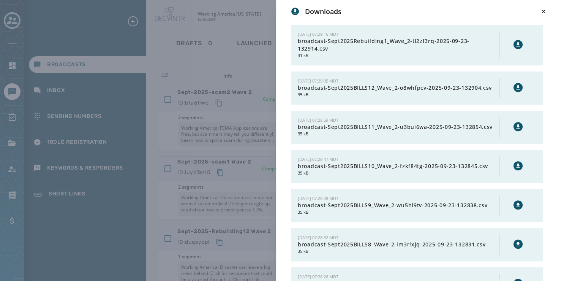
scroll to position [494, 0]
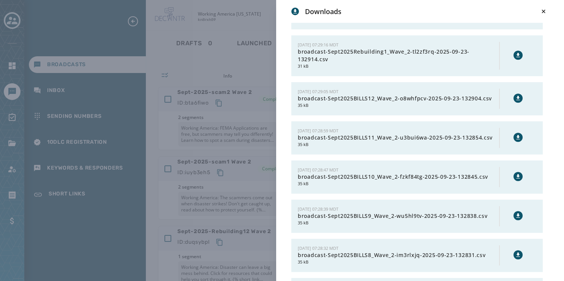
click at [513, 51] on button at bounding box center [517, 55] width 9 height 9
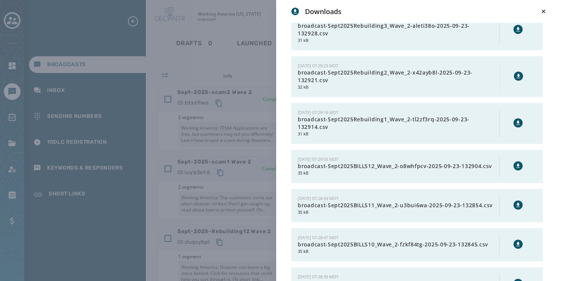
scroll to position [426, 0]
click at [516, 75] on icon at bounding box center [517, 76] width 3 height 4
click at [515, 27] on icon at bounding box center [518, 30] width 6 height 6
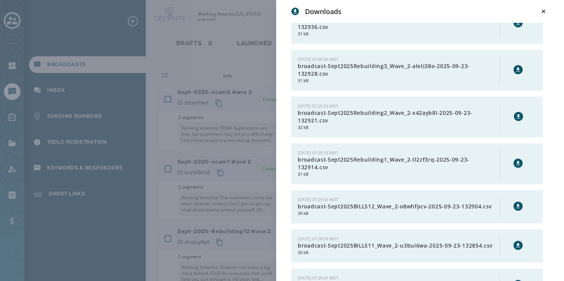
scroll to position [381, 0]
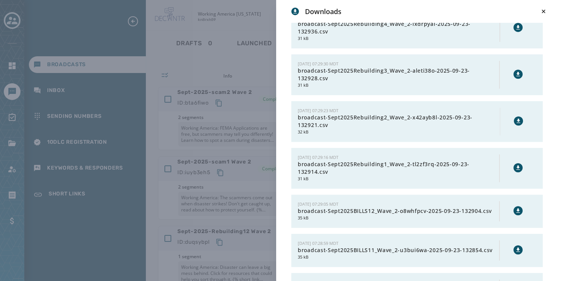
click at [516, 26] on icon at bounding box center [517, 27] width 3 height 4
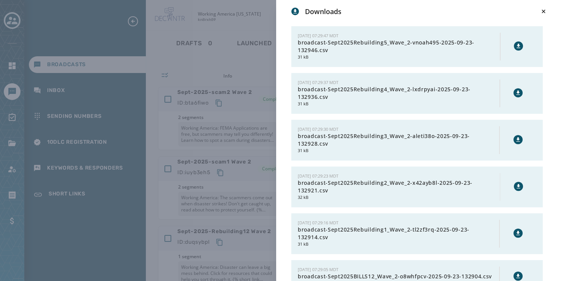
scroll to position [316, 0]
click at [516, 44] on icon at bounding box center [517, 46] width 3 height 4
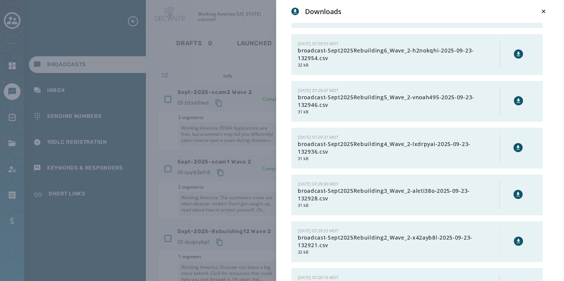
scroll to position [238, 0]
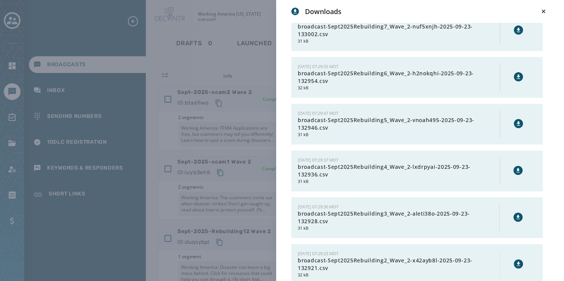
click at [515, 74] on icon at bounding box center [518, 77] width 6 height 6
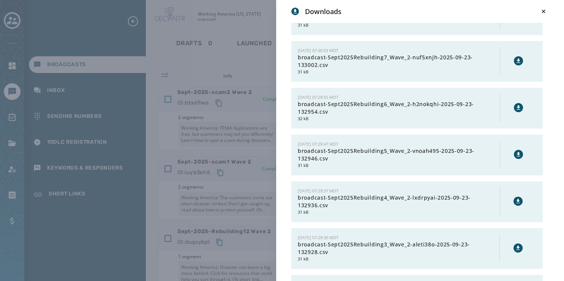
scroll to position [199, 0]
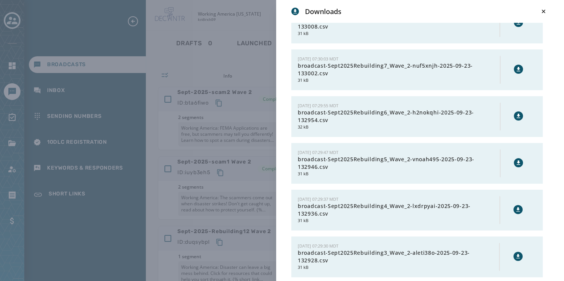
click at [516, 67] on icon at bounding box center [517, 69] width 3 height 4
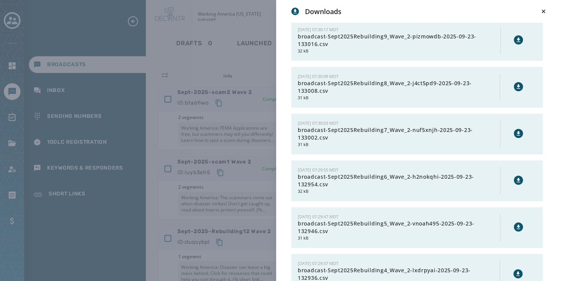
scroll to position [135, 0]
click at [516, 86] on icon at bounding box center [517, 86] width 3 height 4
click at [515, 37] on icon at bounding box center [518, 40] width 6 height 6
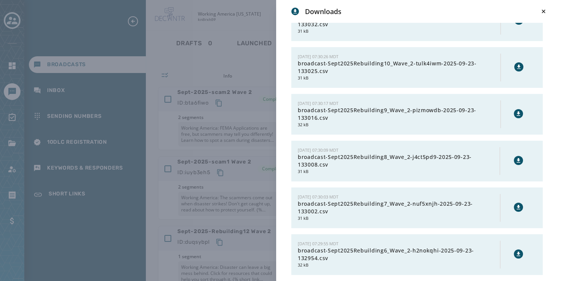
scroll to position [61, 0]
click at [517, 66] on icon at bounding box center [518, 67] width 3 height 4
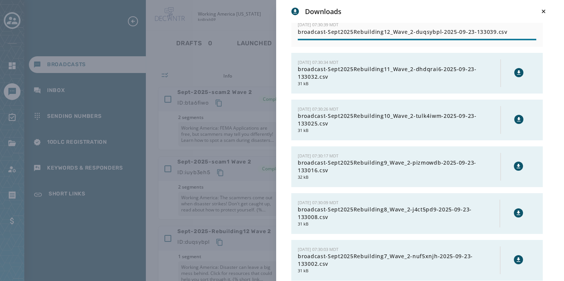
scroll to position [6, 0]
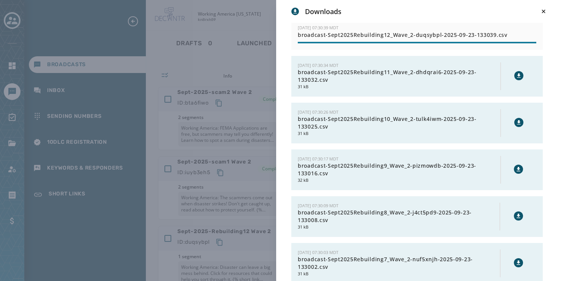
click at [517, 74] on icon at bounding box center [518, 75] width 3 height 4
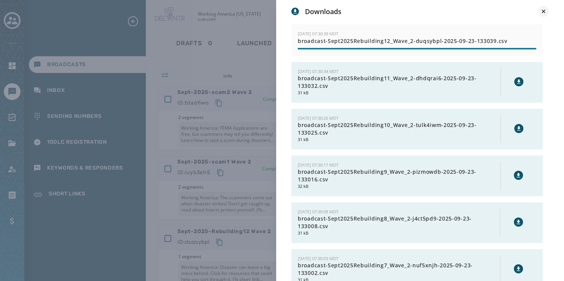
click at [543, 9] on icon at bounding box center [544, 12] width 8 height 8
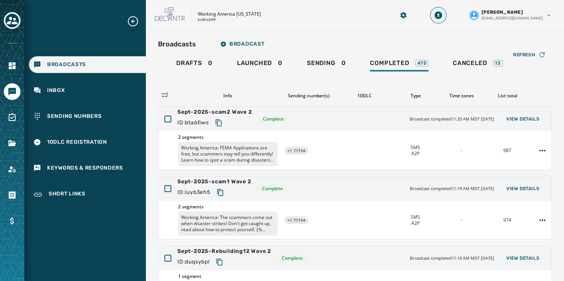
click at [442, 15] on icon "Download Menu" at bounding box center [438, 15] width 8 height 8
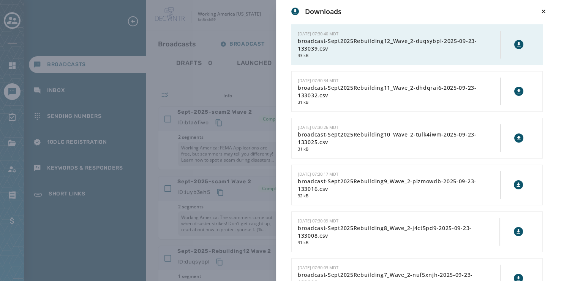
click at [517, 43] on icon at bounding box center [518, 44] width 3 height 4
click at [544, 11] on icon at bounding box center [542, 10] width 3 height 3
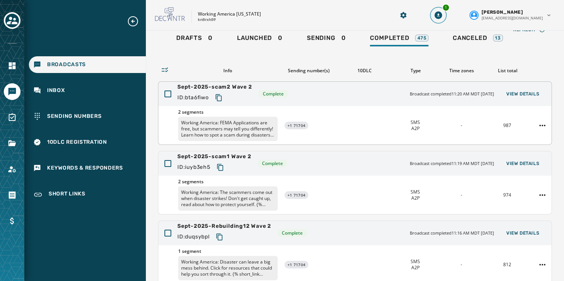
scroll to position [22, 0]
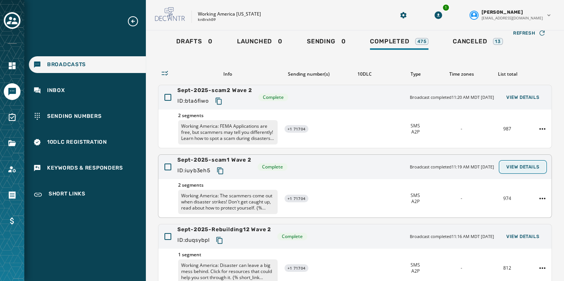
click at [523, 166] on span "View Details" at bounding box center [522, 167] width 33 height 6
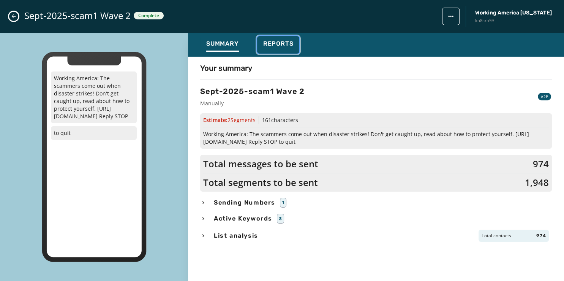
click at [272, 42] on span "Reports" at bounding box center [278, 44] width 30 height 8
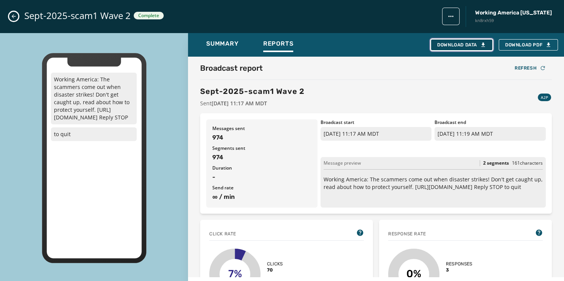
click at [450, 41] on button "Download Data" at bounding box center [462, 44] width 62 height 11
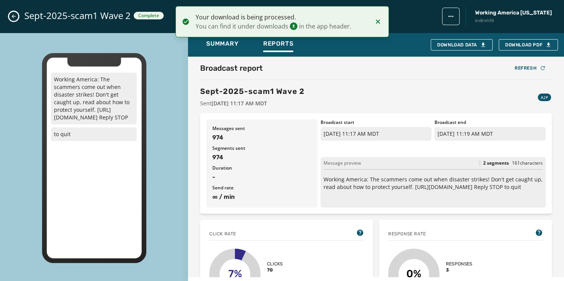
click at [13, 14] on icon "Close admin drawer" at bounding box center [14, 16] width 6 height 6
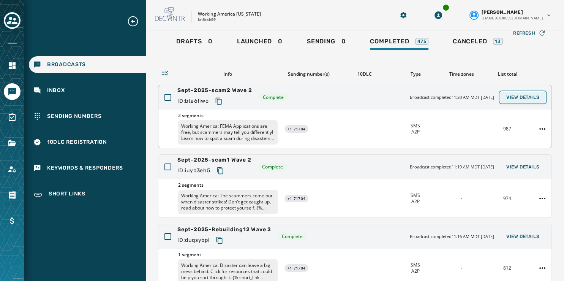
click at [508, 96] on span "View Details" at bounding box center [522, 97] width 33 height 6
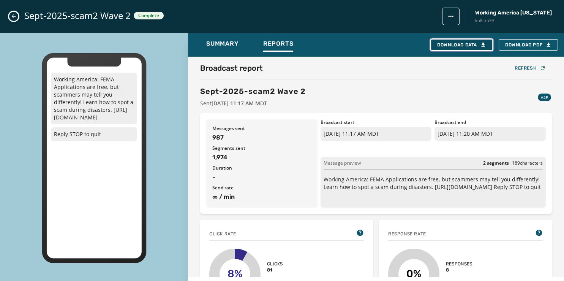
click at [473, 44] on div "Download Data" at bounding box center [461, 45] width 49 height 6
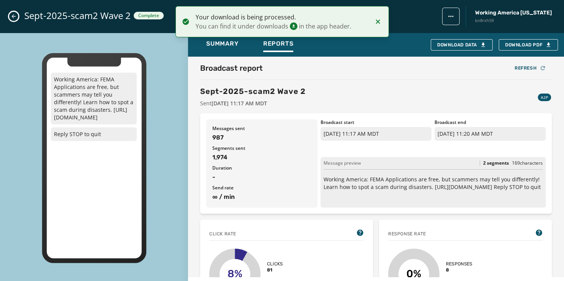
click at [13, 14] on icon "Close admin drawer" at bounding box center [14, 16] width 6 height 6
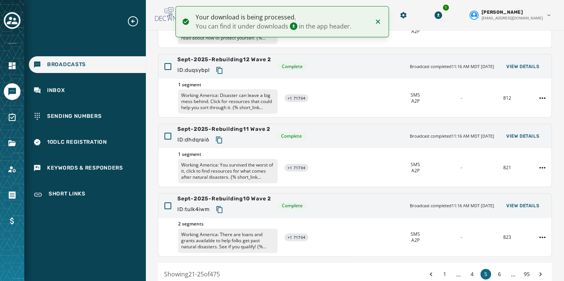
scroll to position [226, 0]
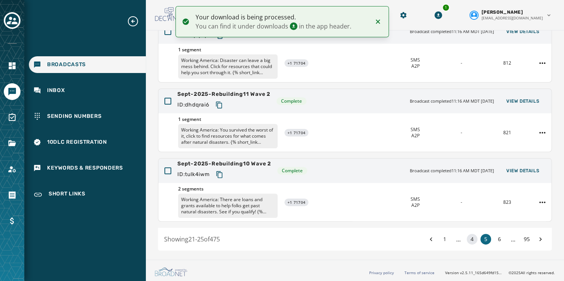
click at [467, 236] on button "4" at bounding box center [472, 239] width 11 height 11
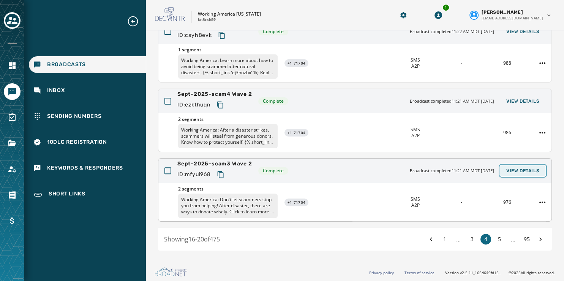
click at [507, 168] on span "View Details" at bounding box center [522, 170] width 33 height 6
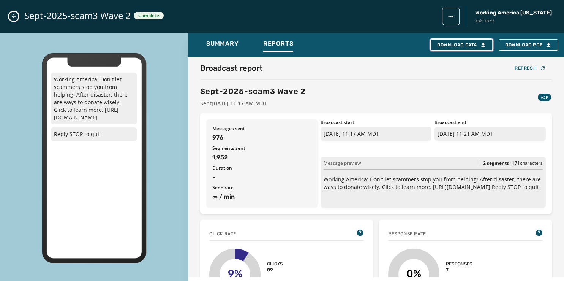
click at [445, 46] on div "Download Data" at bounding box center [461, 45] width 49 height 6
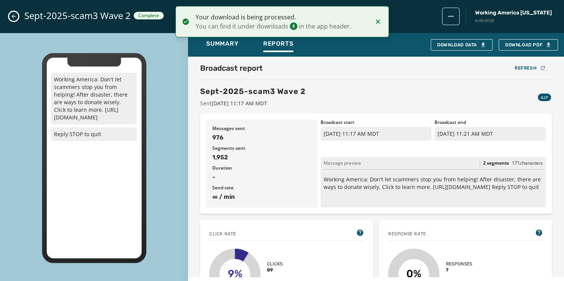
click at [14, 14] on icon "Close admin drawer" at bounding box center [14, 16] width 6 height 6
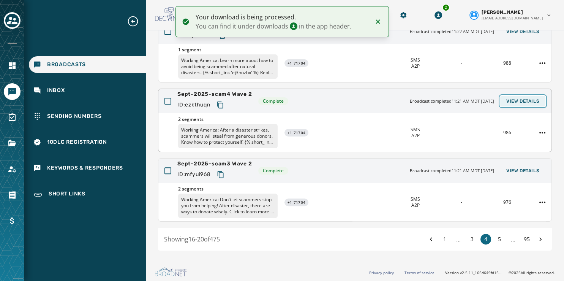
click at [515, 98] on span "View Details" at bounding box center [522, 101] width 33 height 6
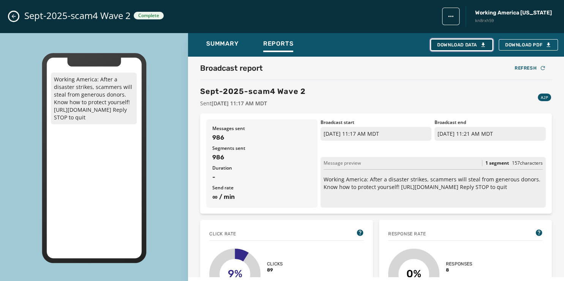
click at [460, 42] on div "Download Data" at bounding box center [461, 45] width 49 height 6
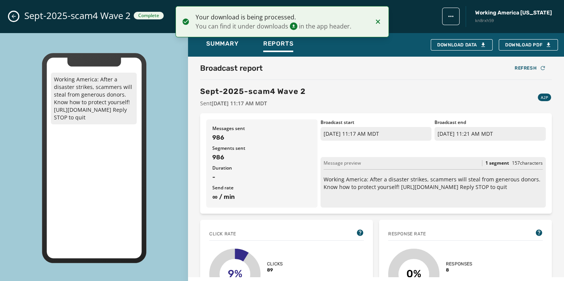
click at [14, 13] on button "Close admin drawer" at bounding box center [13, 16] width 9 height 9
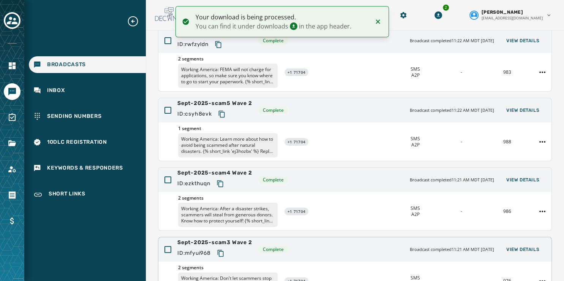
scroll to position [147, 0]
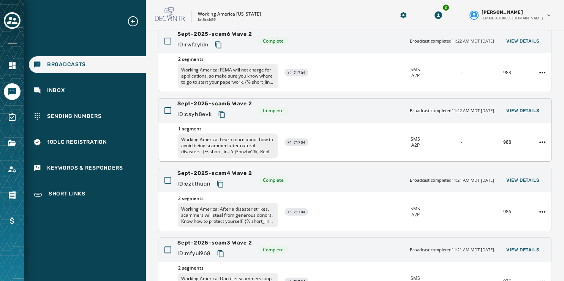
click at [520, 104] on div "Sept-2025-scam5 Wave 2 ID: csyh8evk Complete Broadcast completed 11:22 AM MDT S…" at bounding box center [354, 110] width 393 height 24
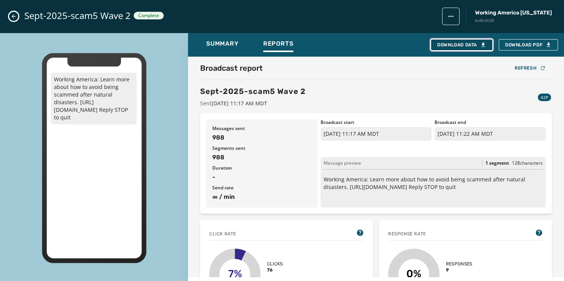
click at [447, 41] on button "Download Data" at bounding box center [462, 44] width 62 height 11
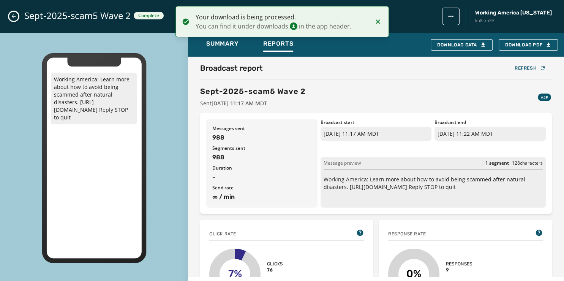
click at [16, 19] on icon "Close admin drawer" at bounding box center [14, 16] width 6 height 6
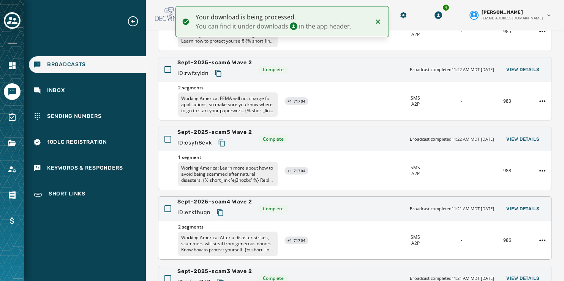
scroll to position [118, 0]
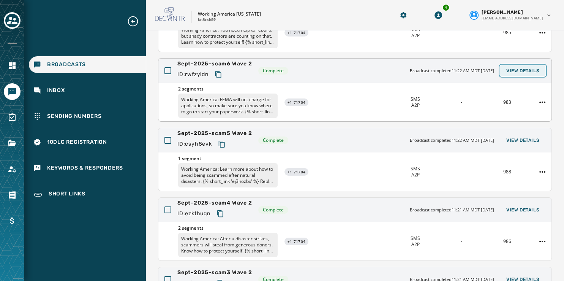
click at [513, 73] on span "View Details" at bounding box center [522, 71] width 33 height 6
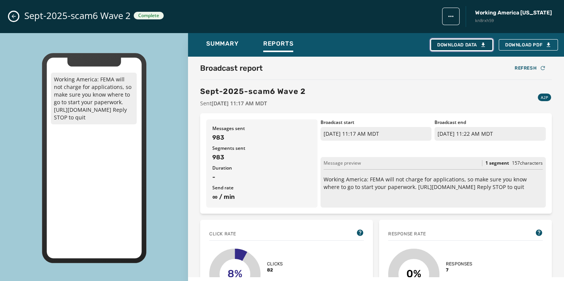
click at [467, 44] on div "Download Data" at bounding box center [461, 45] width 49 height 6
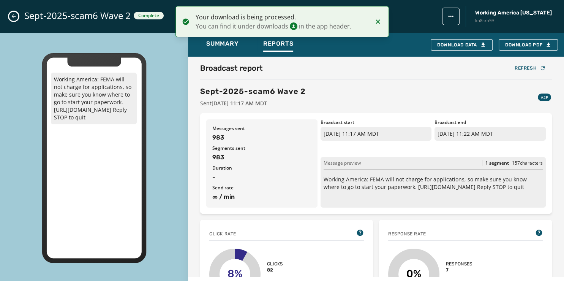
click at [14, 19] on icon "Close admin drawer" at bounding box center [14, 16] width 6 height 6
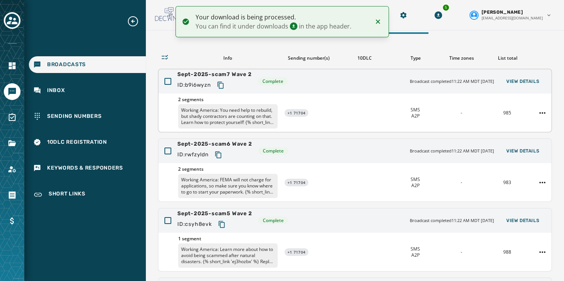
scroll to position [36, 0]
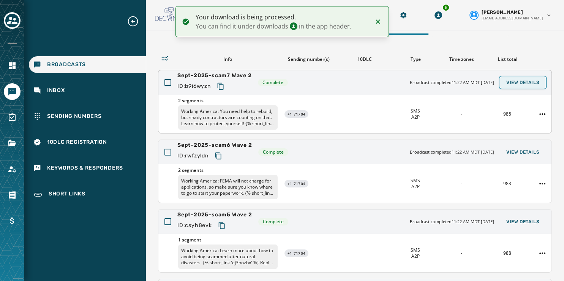
click at [506, 81] on span "View Details" at bounding box center [522, 82] width 33 height 6
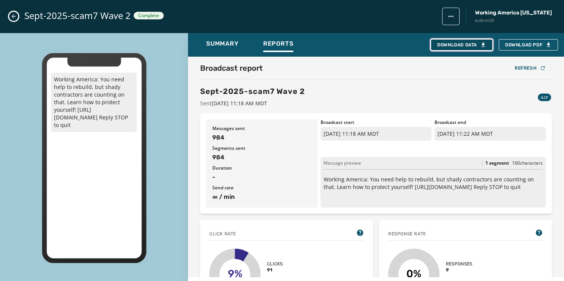
click at [456, 46] on div "Download Data" at bounding box center [461, 45] width 49 height 6
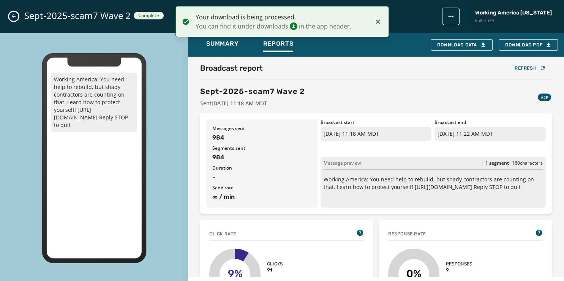
click at [14, 15] on icon "Close admin drawer" at bounding box center [14, 16] width 6 height 6
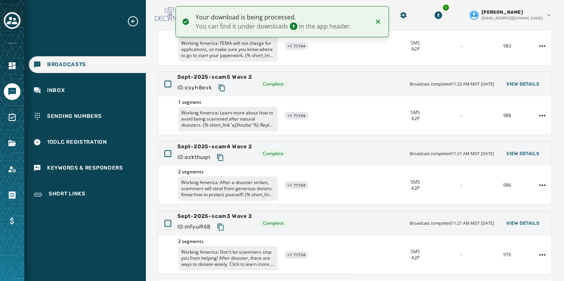
scroll to position [226, 0]
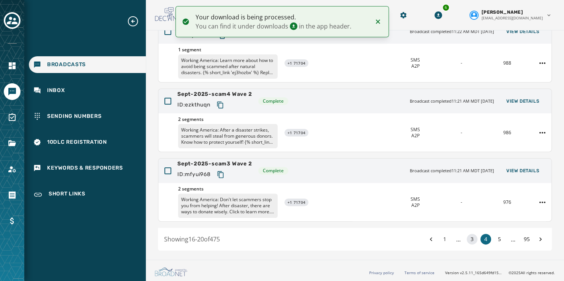
click at [467, 238] on button "3" at bounding box center [472, 239] width 11 height 11
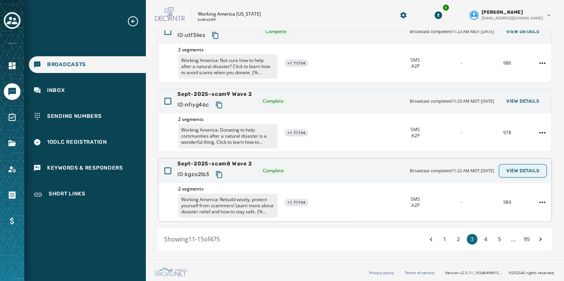
click at [508, 165] on button "View Details" at bounding box center [522, 170] width 45 height 11
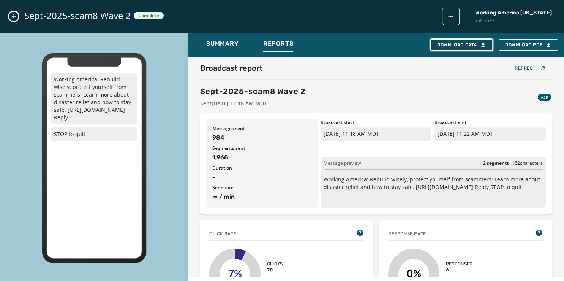
click at [466, 41] on button "Download Data" at bounding box center [462, 44] width 62 height 11
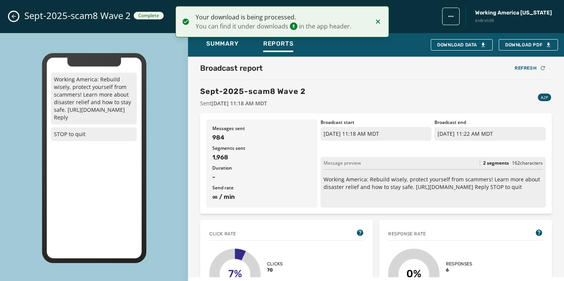
click at [13, 16] on icon "Close admin drawer" at bounding box center [14, 16] width 4 height 4
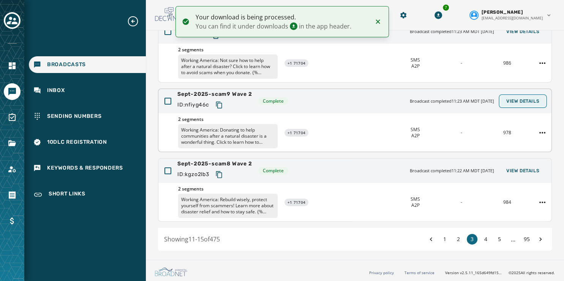
click at [506, 99] on span "View Details" at bounding box center [522, 101] width 33 height 6
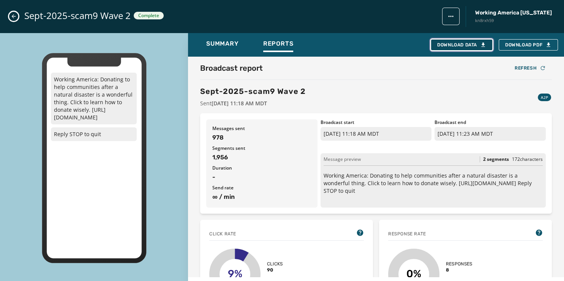
click at [451, 44] on div "Download Data" at bounding box center [461, 45] width 49 height 6
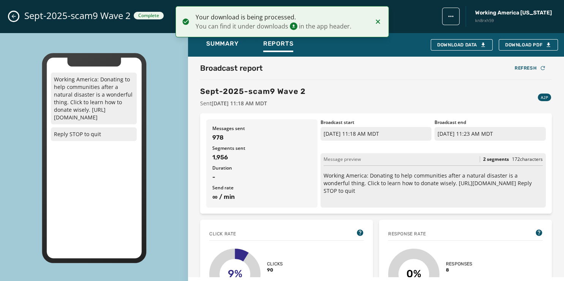
click at [14, 14] on icon "Close admin drawer" at bounding box center [14, 16] width 6 height 6
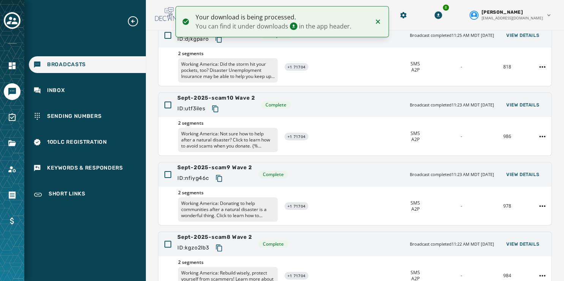
scroll to position [140, 0]
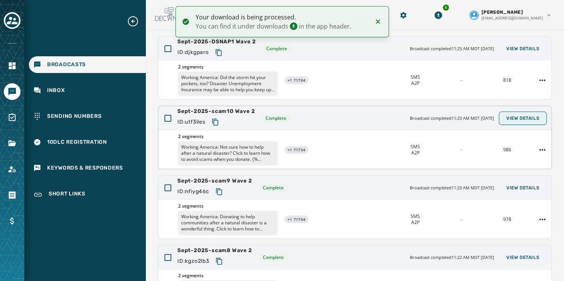
click at [511, 118] on span "View Details" at bounding box center [522, 118] width 33 height 6
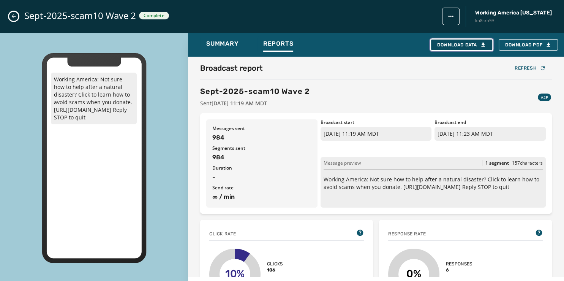
click at [462, 46] on div "Download Data" at bounding box center [461, 45] width 49 height 6
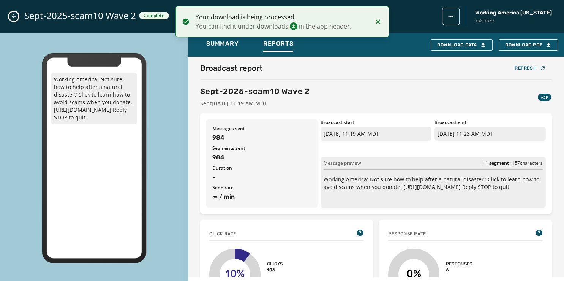
click at [15, 13] on button "Close admin drawer" at bounding box center [13, 16] width 9 height 9
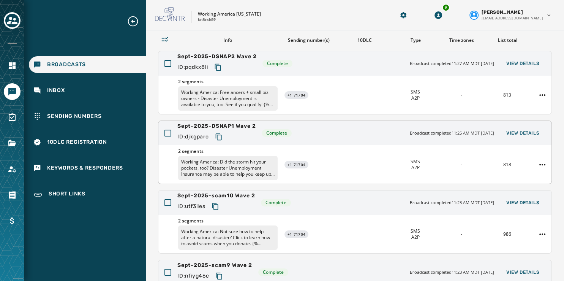
scroll to position [55, 0]
click at [508, 129] on button "View Details" at bounding box center [522, 133] width 45 height 11
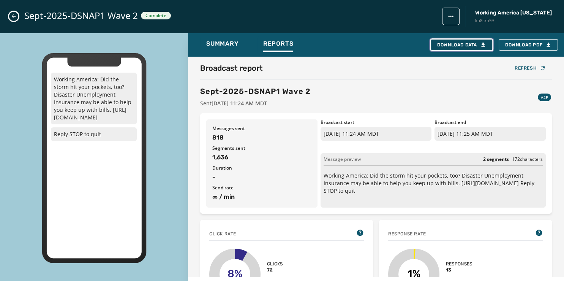
click at [460, 43] on div "Download Data" at bounding box center [461, 45] width 49 height 6
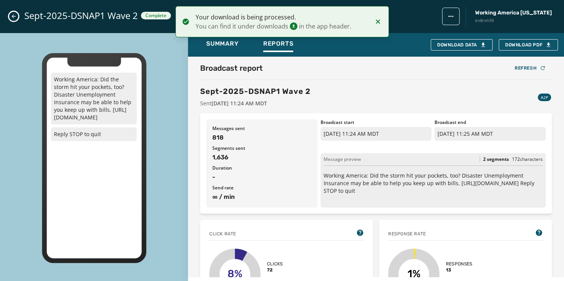
click at [12, 13] on button "Close admin drawer" at bounding box center [13, 16] width 9 height 9
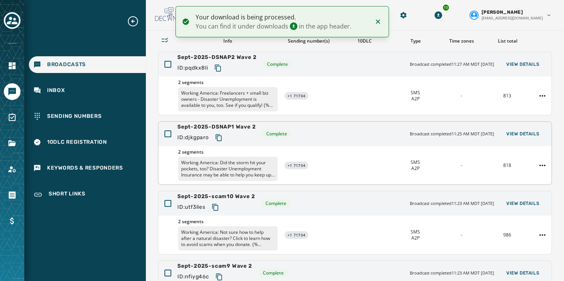
scroll to position [0, 0]
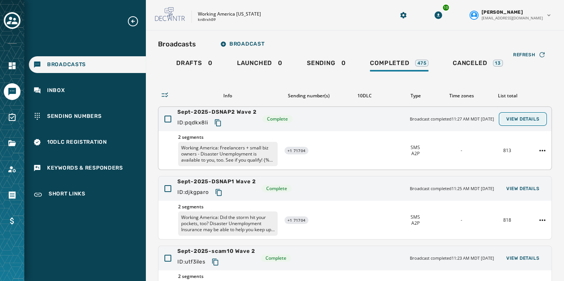
click at [510, 115] on button "View Details" at bounding box center [522, 119] width 45 height 11
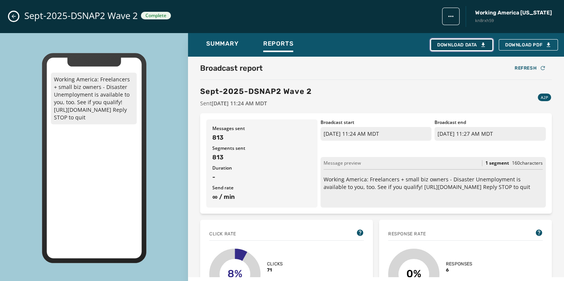
click at [462, 46] on div "Download Data" at bounding box center [461, 45] width 49 height 6
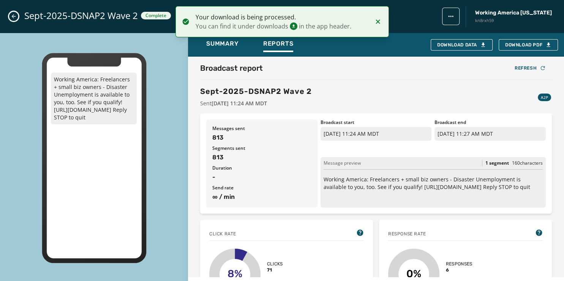
click at [12, 14] on icon "Close admin drawer" at bounding box center [14, 16] width 6 height 6
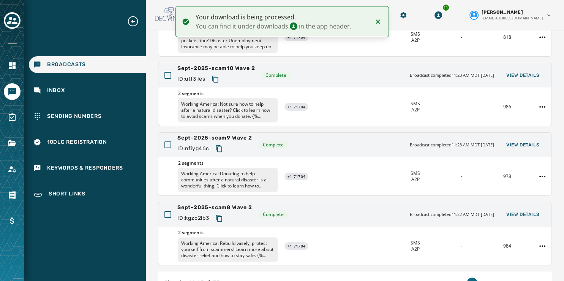
scroll to position [226, 0]
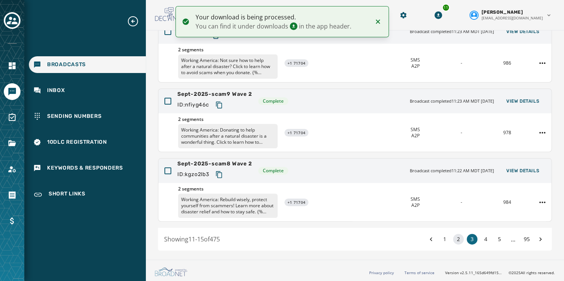
click at [453, 238] on button "2" at bounding box center [458, 239] width 11 height 11
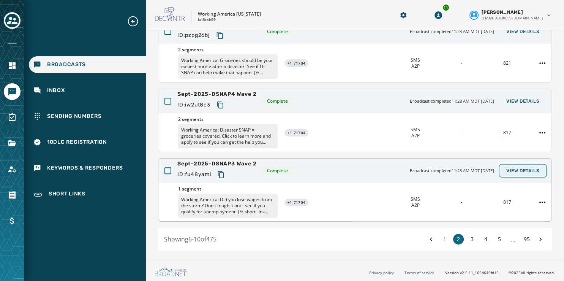
click at [520, 169] on span "View Details" at bounding box center [522, 170] width 33 height 6
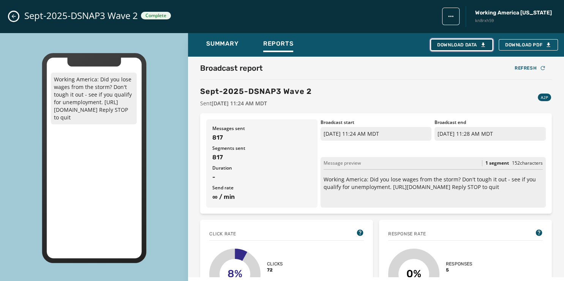
click at [462, 45] on div "Download Data" at bounding box center [461, 45] width 49 height 6
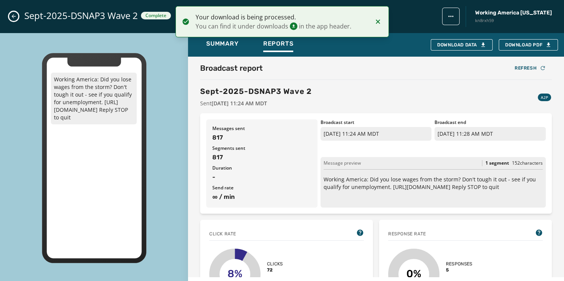
click at [11, 16] on icon "Close admin drawer" at bounding box center [14, 16] width 6 height 6
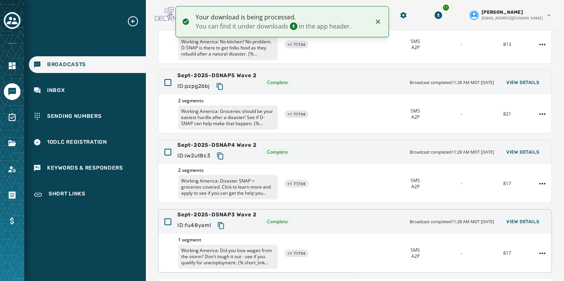
scroll to position [175, 0]
click at [506, 150] on span "View Details" at bounding box center [522, 153] width 33 height 6
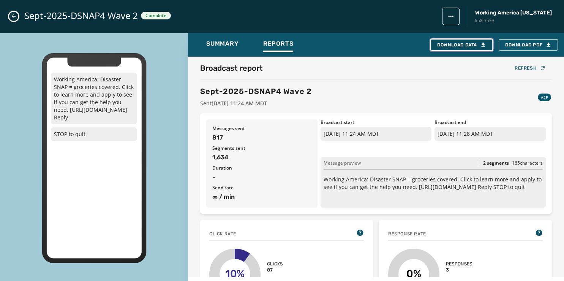
click at [460, 43] on div "Download Data" at bounding box center [461, 45] width 49 height 6
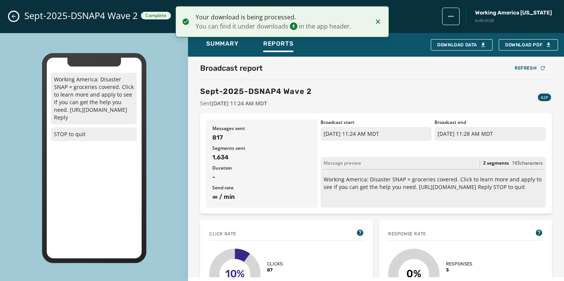
click at [16, 17] on icon "Close admin drawer" at bounding box center [14, 16] width 6 height 6
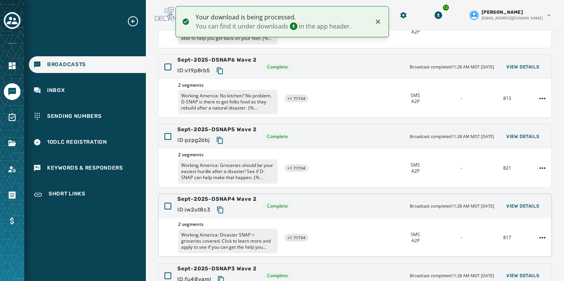
scroll to position [120, 0]
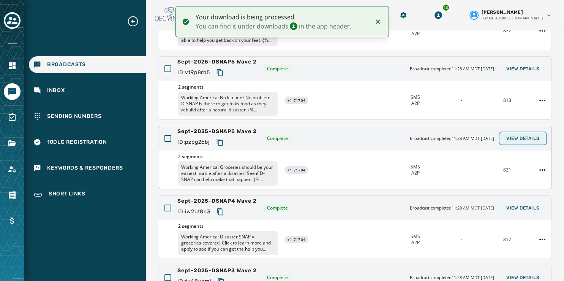
click at [508, 135] on span "View Details" at bounding box center [522, 138] width 33 height 6
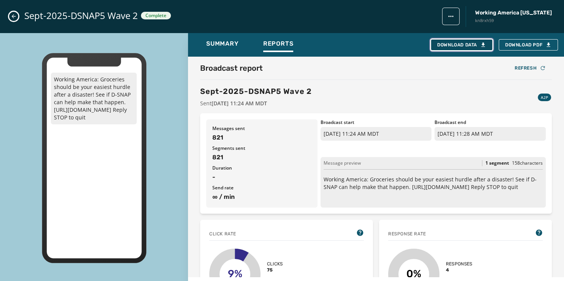
click at [461, 42] on div "Download Data" at bounding box center [461, 45] width 49 height 6
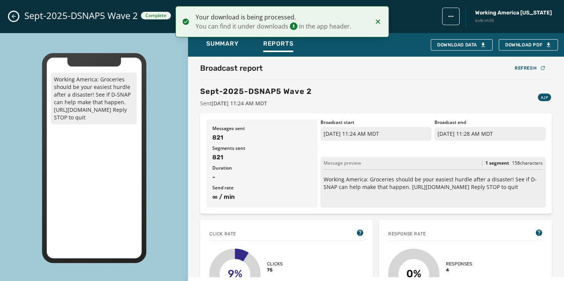
click at [11, 15] on icon "Close admin drawer" at bounding box center [14, 16] width 6 height 6
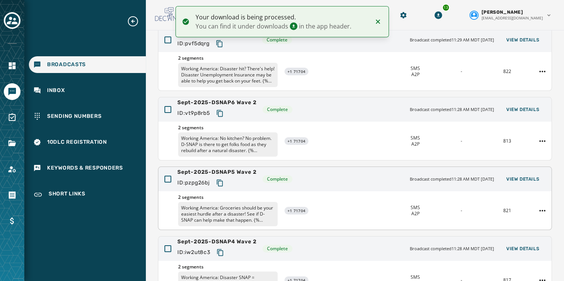
scroll to position [71, 0]
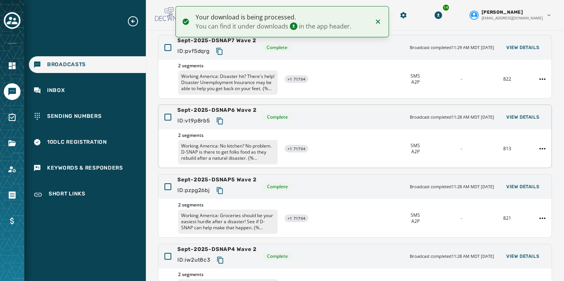
click at [514, 109] on div "Sept-2025-DSNAP6 Wave 2 ID: vt9p8rb5 Complete Broadcast completed 11:28 AM MDT …" at bounding box center [354, 117] width 393 height 24
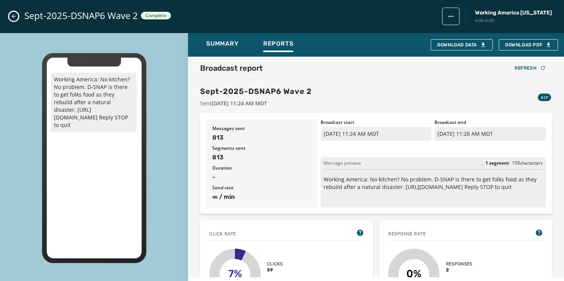
click at [513, 113] on div "Messages sent 813 Segments sent 813 Duration - Send rate ∞ / min Broadcast star…" at bounding box center [376, 163] width 352 height 100
click at [444, 46] on div "Download Data" at bounding box center [461, 45] width 49 height 6
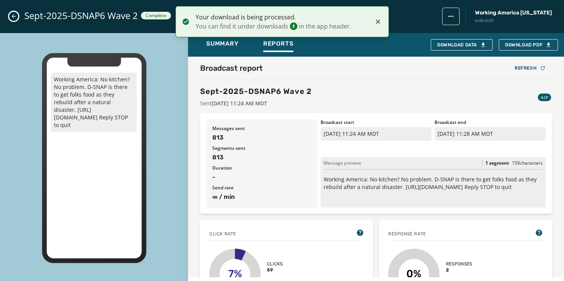
click at [15, 16] on icon "Close admin drawer" at bounding box center [14, 16] width 6 height 6
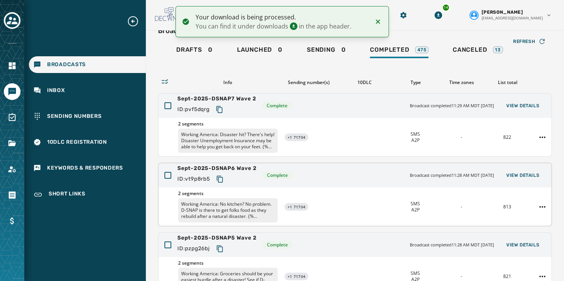
scroll to position [0, 0]
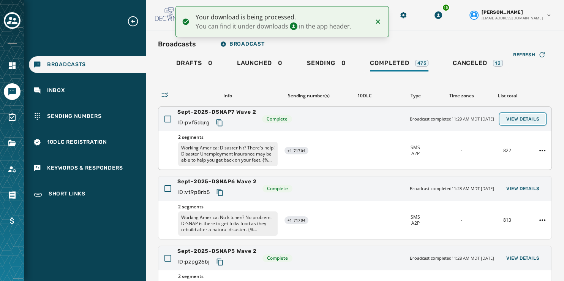
click at [506, 117] on span "View Details" at bounding box center [522, 119] width 33 height 6
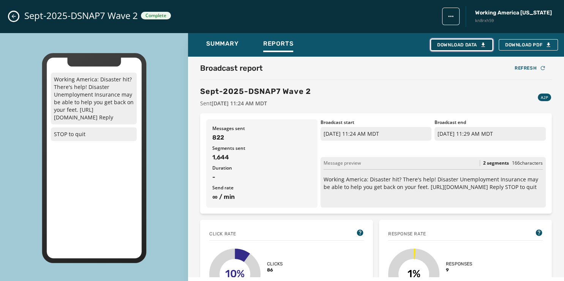
click at [473, 47] on div "Download Data" at bounding box center [461, 45] width 49 height 6
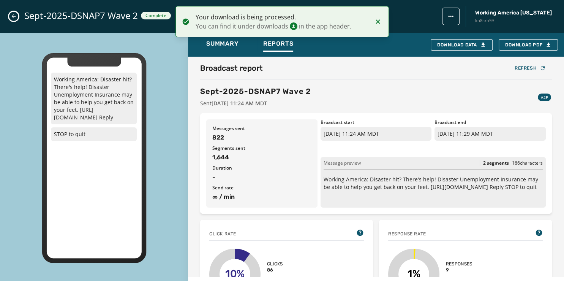
click at [11, 12] on div "Sept-2025-DSNAP7 Wave 2 Complete Working America Ohio kn8rxh59" at bounding box center [282, 16] width 564 height 33
click at [10, 16] on button "Close admin drawer" at bounding box center [13, 16] width 9 height 9
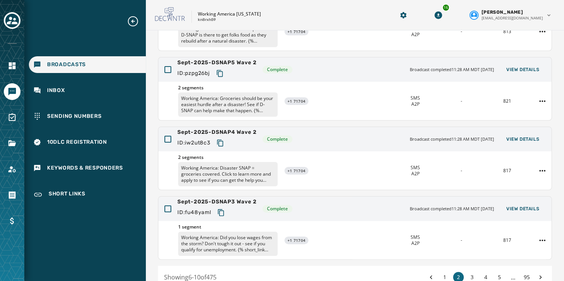
scroll to position [226, 0]
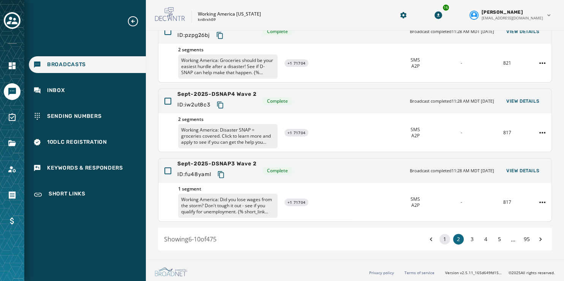
click at [439, 242] on button "1" at bounding box center [444, 239] width 11 height 11
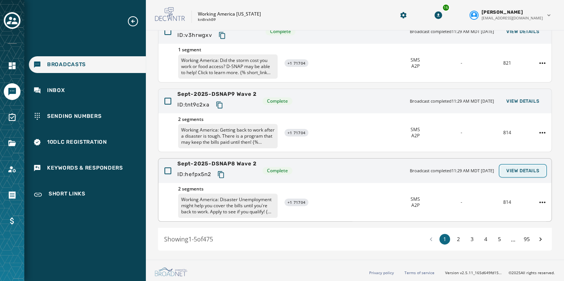
click at [512, 168] on span "View Details" at bounding box center [522, 170] width 33 height 6
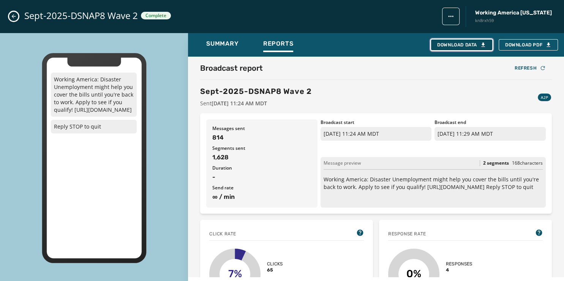
click at [463, 43] on div "Download Data" at bounding box center [461, 45] width 49 height 6
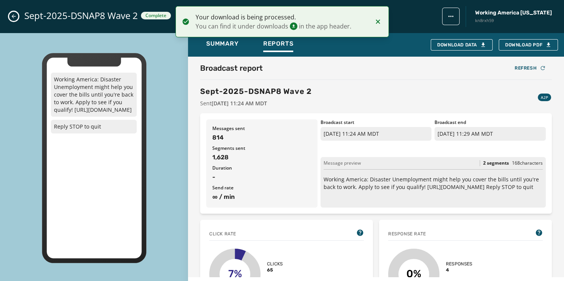
click at [14, 14] on icon "Close admin drawer" at bounding box center [14, 16] width 6 height 6
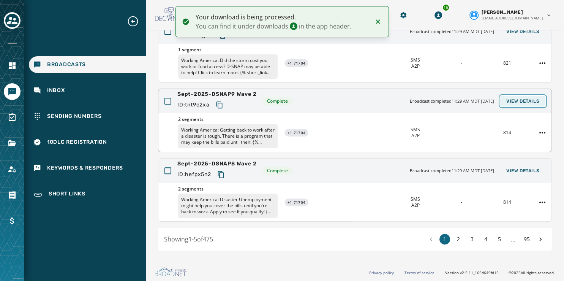
click at [509, 101] on span "View Details" at bounding box center [522, 101] width 33 height 6
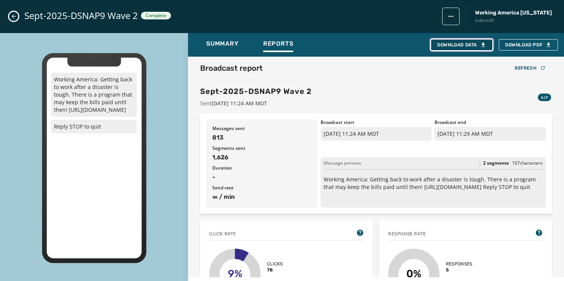
click at [464, 42] on div "Download Data" at bounding box center [461, 45] width 49 height 6
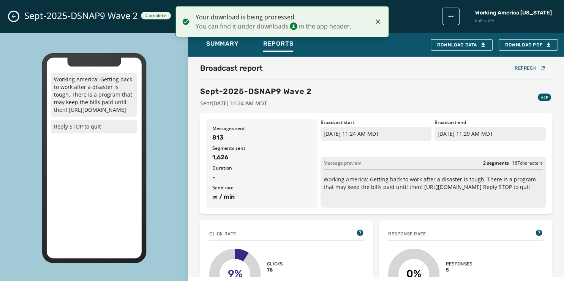
click at [14, 17] on icon "Close admin drawer" at bounding box center [14, 16] width 6 height 6
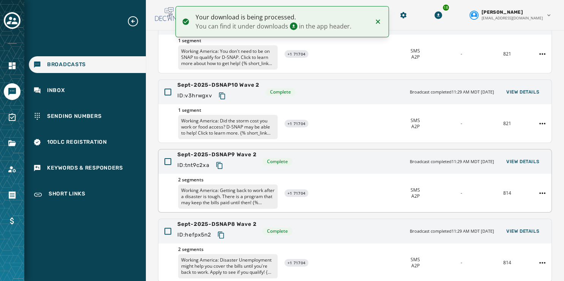
scroll to position [165, 0]
click at [507, 94] on span "View Details" at bounding box center [522, 93] width 33 height 6
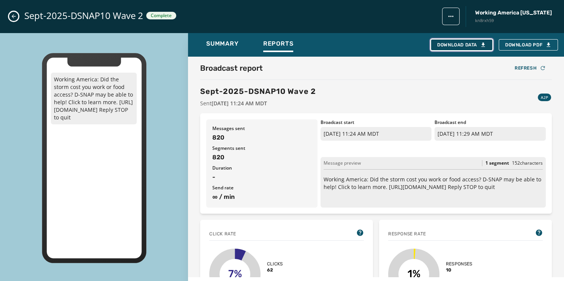
click at [469, 45] on div "Download Data" at bounding box center [461, 45] width 49 height 6
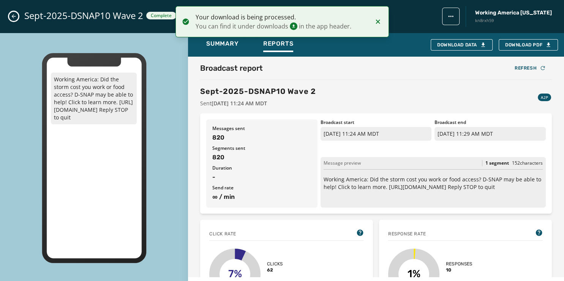
click at [14, 14] on icon "Close admin drawer" at bounding box center [14, 16] width 6 height 6
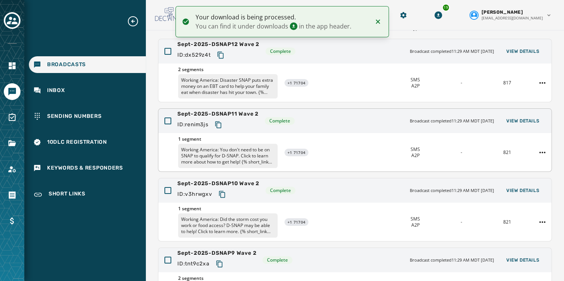
scroll to position [63, 0]
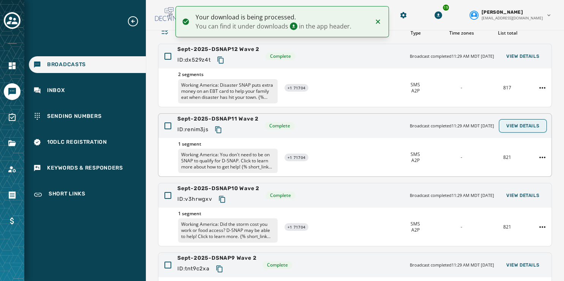
click at [517, 121] on button "View Details" at bounding box center [522, 125] width 45 height 11
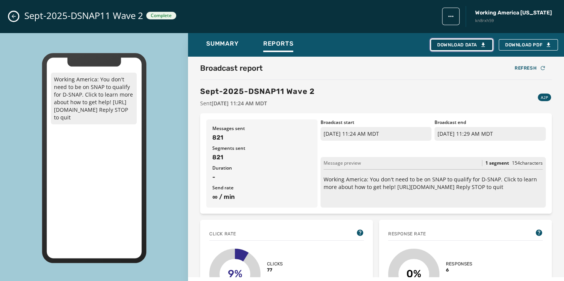
click at [459, 45] on div "Download Data" at bounding box center [461, 45] width 49 height 6
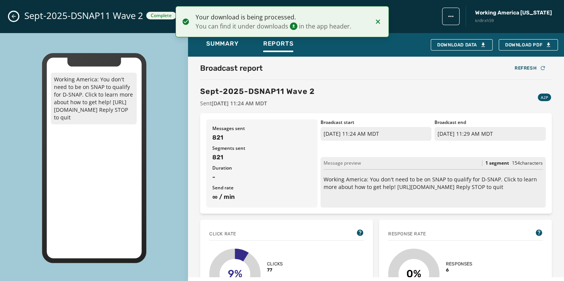
click at [18, 16] on div "Sept-2025-DSNAP11 Wave 2 Complete Working America Ohio kn8rxh59" at bounding box center [282, 16] width 564 height 33
click at [13, 18] on icon "Close admin drawer" at bounding box center [14, 16] width 6 height 6
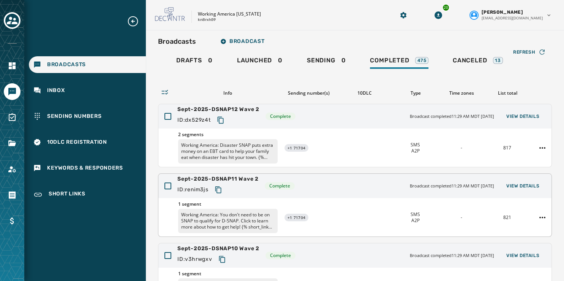
scroll to position [2, 0]
click at [506, 114] on span "View Details" at bounding box center [522, 117] width 33 height 6
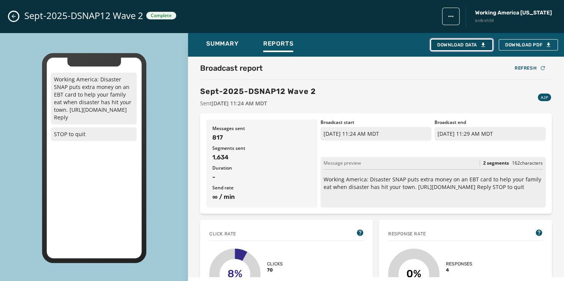
click at [455, 40] on button "Download Data" at bounding box center [462, 44] width 62 height 11
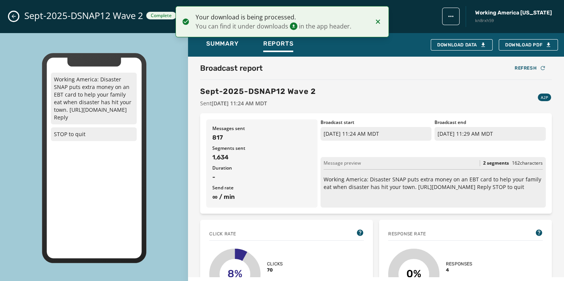
click at [13, 12] on button "Close admin drawer" at bounding box center [13, 16] width 9 height 9
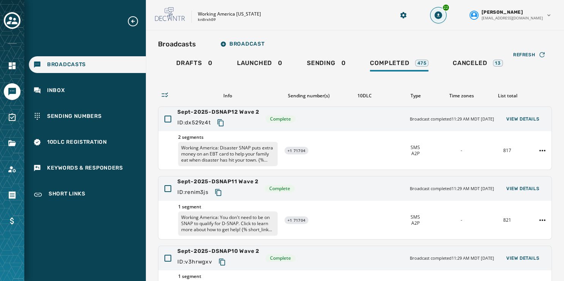
click at [442, 16] on icon "Download Menu" at bounding box center [438, 15] width 8 height 8
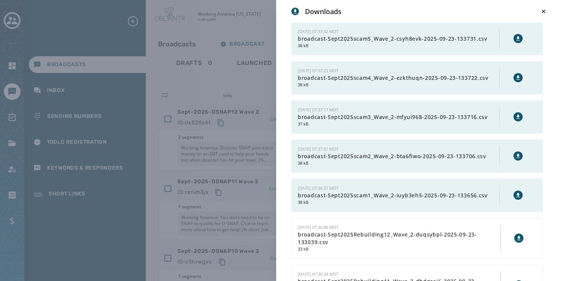
scroll to position [674, 0]
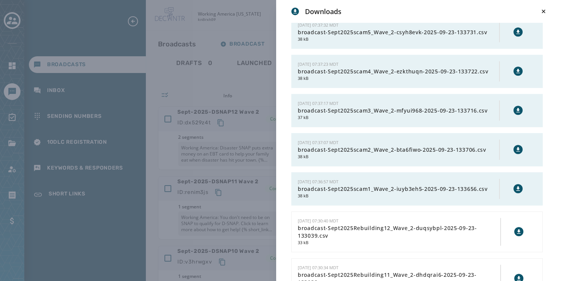
click at [516, 190] on icon at bounding box center [517, 188] width 3 height 4
click at [515, 152] on icon at bounding box center [518, 149] width 6 height 6
click at [516, 112] on icon at bounding box center [517, 110] width 3 height 4
click at [515, 74] on icon at bounding box center [518, 71] width 6 height 6
click at [516, 34] on icon at bounding box center [517, 32] width 3 height 4
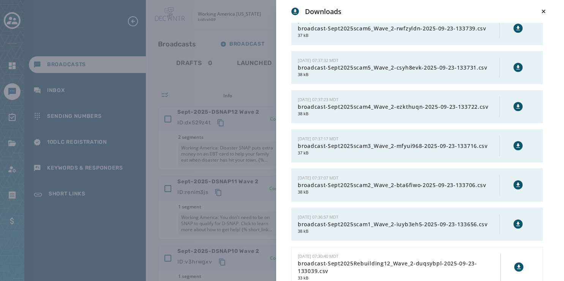
scroll to position [635, 0]
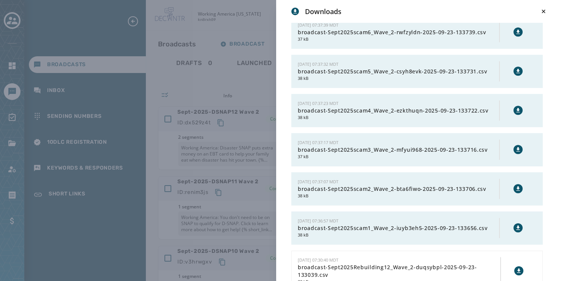
click at [515, 35] on icon at bounding box center [518, 32] width 6 height 6
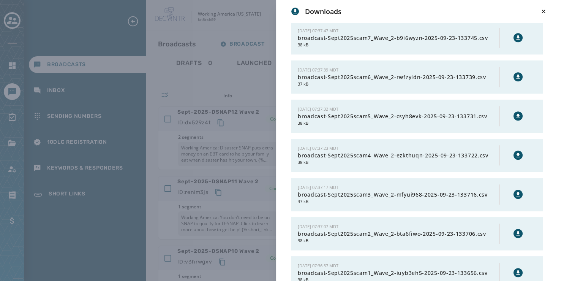
scroll to position [583, 0]
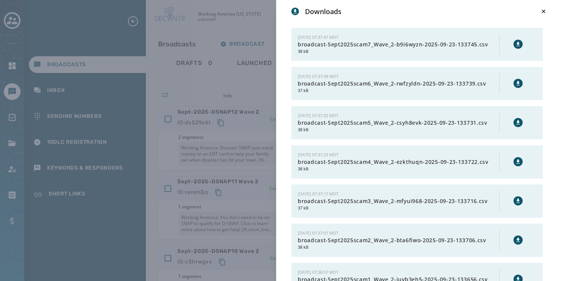
click at [515, 47] on icon at bounding box center [518, 44] width 6 height 6
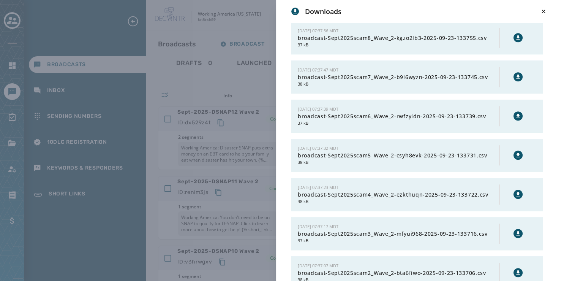
scroll to position [550, 0]
click at [515, 41] on icon at bounding box center [518, 38] width 6 height 6
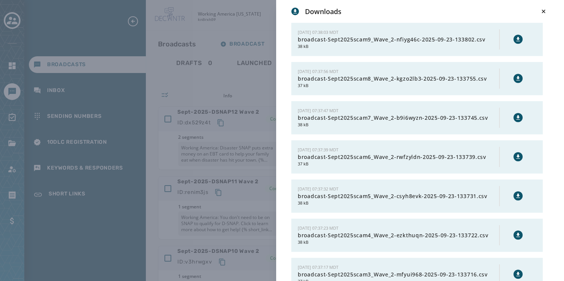
scroll to position [505, 0]
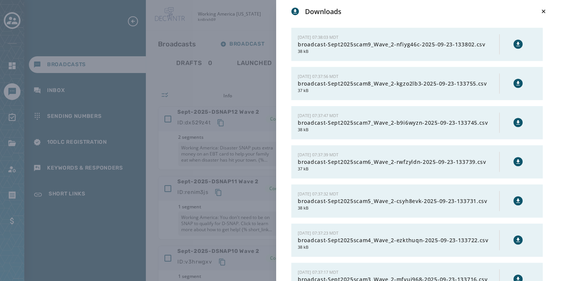
click at [515, 47] on icon at bounding box center [518, 44] width 6 height 6
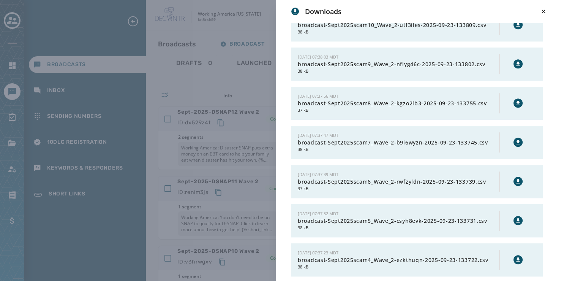
scroll to position [485, 0]
click at [515, 28] on icon at bounding box center [518, 25] width 6 height 6
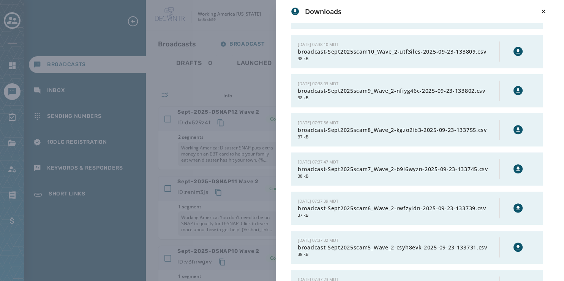
scroll to position [443, 0]
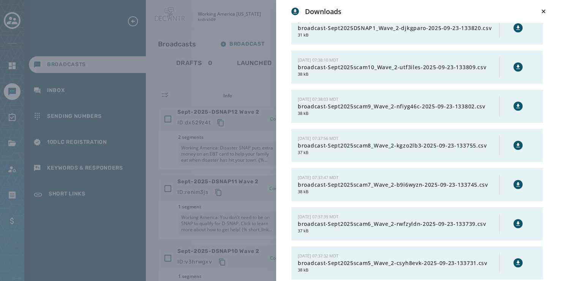
click at [515, 31] on icon at bounding box center [518, 28] width 6 height 6
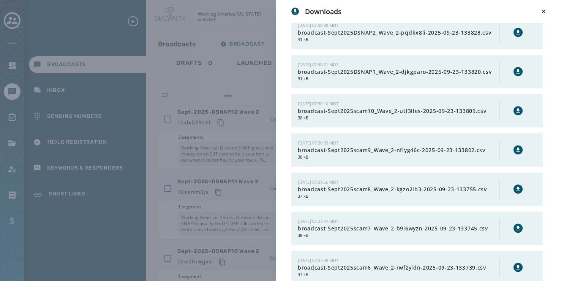
scroll to position [398, 0]
click at [515, 36] on icon at bounding box center [518, 33] width 6 height 6
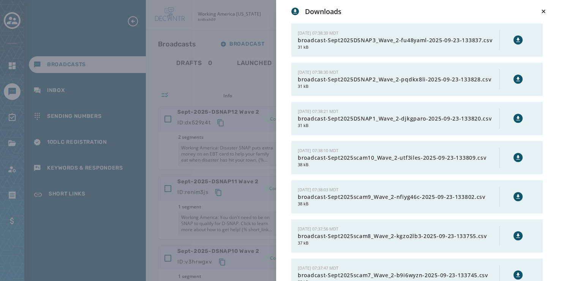
click at [516, 42] on icon at bounding box center [517, 40] width 3 height 4
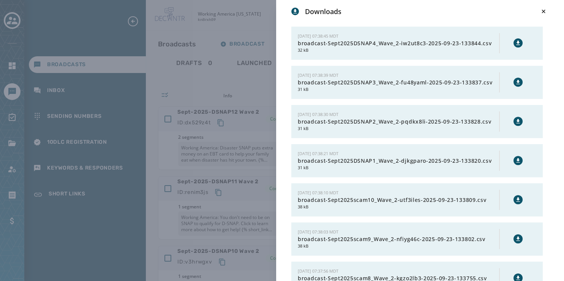
scroll to position [310, 0]
click at [513, 48] on button at bounding box center [517, 43] width 9 height 9
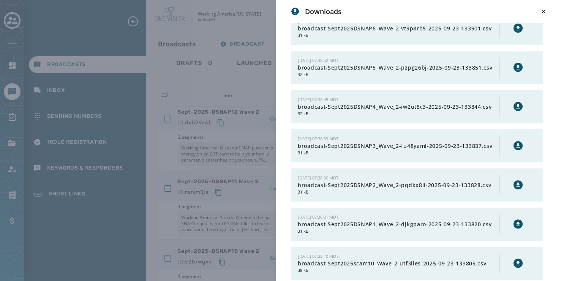
scroll to position [247, 0]
click at [515, 71] on icon at bounding box center [518, 68] width 6 height 6
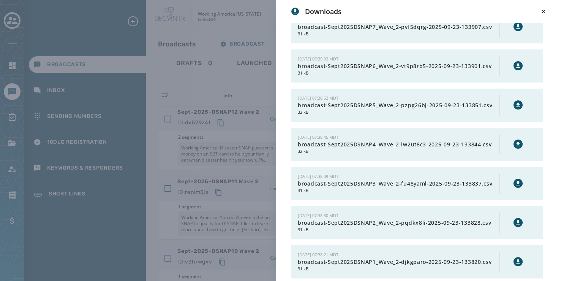
scroll to position [197, 0]
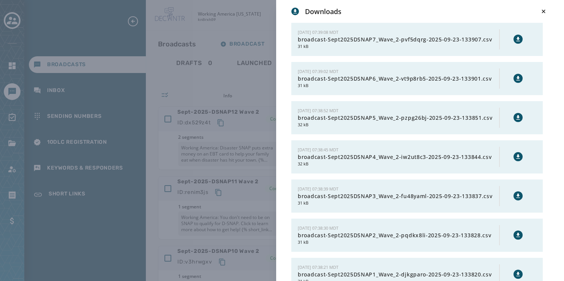
click at [516, 80] on icon at bounding box center [517, 78] width 3 height 4
click at [513, 45] on div at bounding box center [518, 39] width 11 height 11
click at [516, 41] on icon at bounding box center [517, 39] width 3 height 4
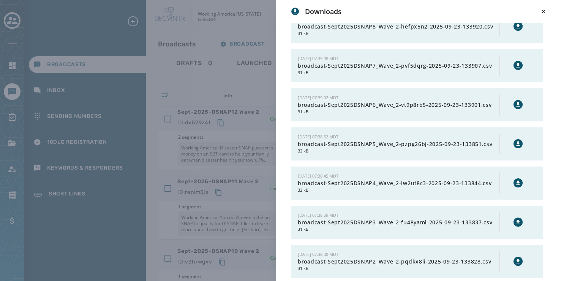
scroll to position [152, 0]
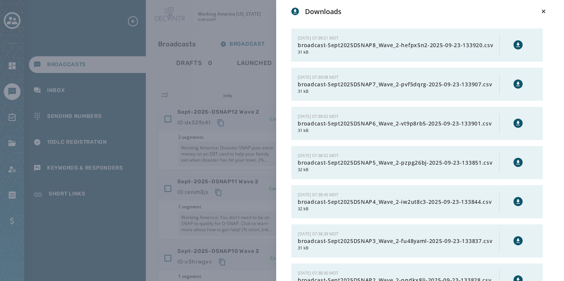
click at [516, 47] on icon at bounding box center [517, 45] width 3 height 4
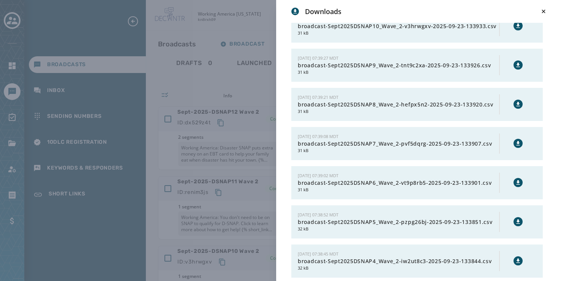
scroll to position [93, 0]
click at [516, 67] on icon at bounding box center [517, 65] width 3 height 4
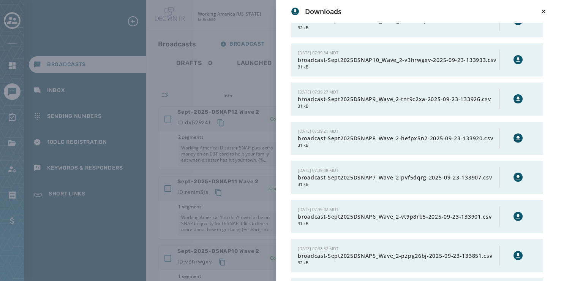
scroll to position [58, 0]
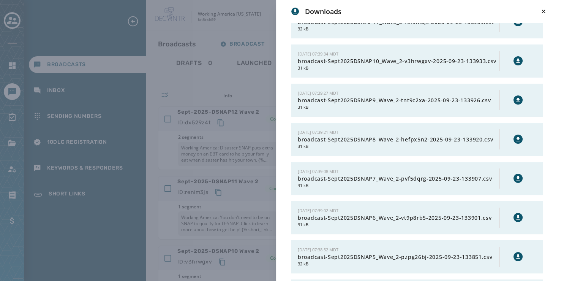
click at [516, 63] on icon at bounding box center [517, 60] width 3 height 4
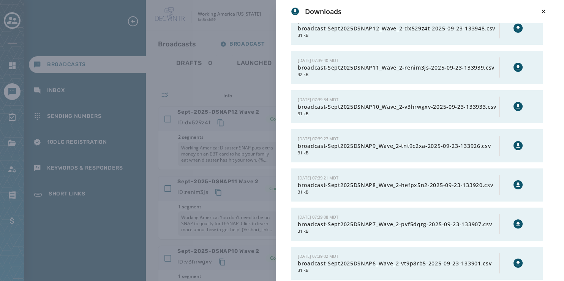
scroll to position [9, 0]
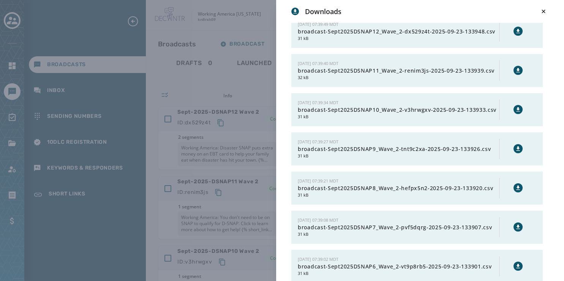
click at [516, 72] on icon at bounding box center [517, 70] width 3 height 4
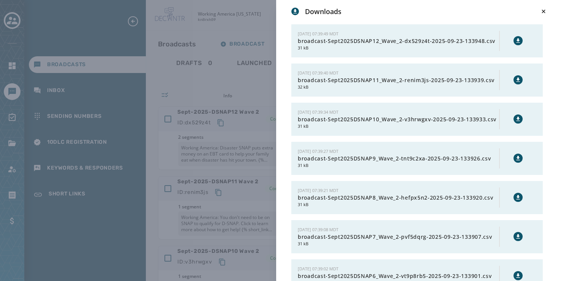
click at [515, 44] on icon at bounding box center [518, 41] width 6 height 6
